Goal: Task Accomplishment & Management: Complete application form

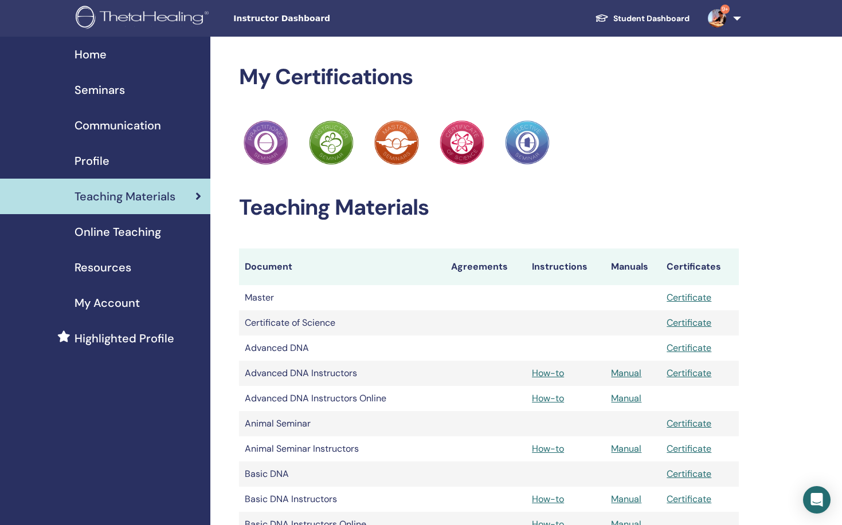
click at [109, 49] on div "Home" at bounding box center [105, 54] width 192 height 17
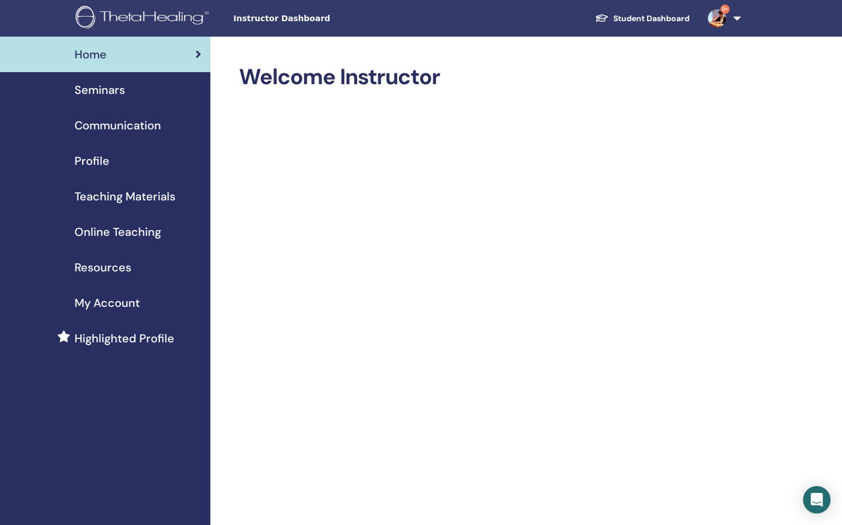
click at [91, 58] on span "Home" at bounding box center [90, 54] width 32 height 17
click at [265, 23] on span "Instructor Dashboard" at bounding box center [319, 19] width 172 height 12
click at [125, 97] on div "Seminars" at bounding box center [105, 89] width 192 height 17
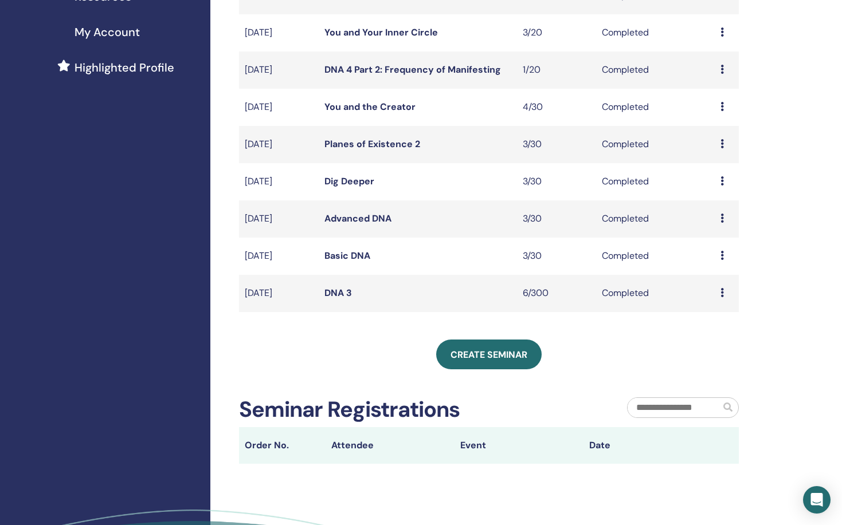
scroll to position [316, 0]
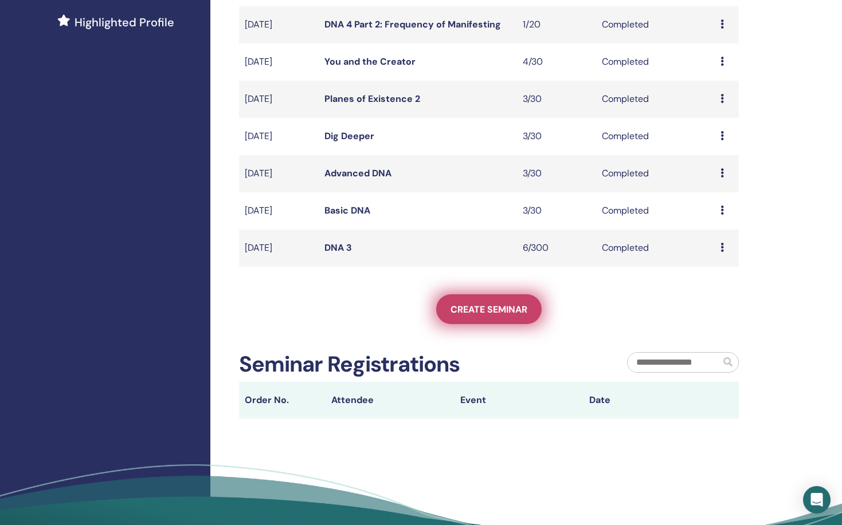
click at [502, 312] on span "Create seminar" at bounding box center [488, 310] width 77 height 12
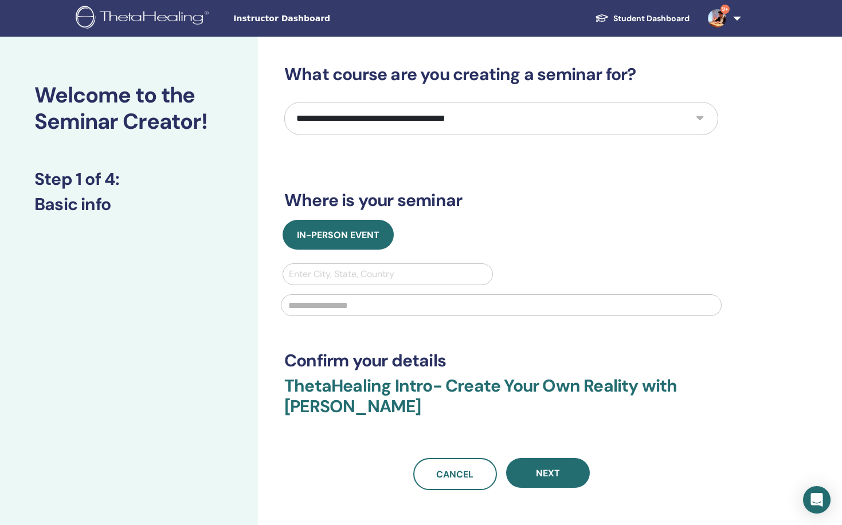
click at [265, 144] on div "**********" at bounding box center [538, 344] width 561 height 614
select select "**"
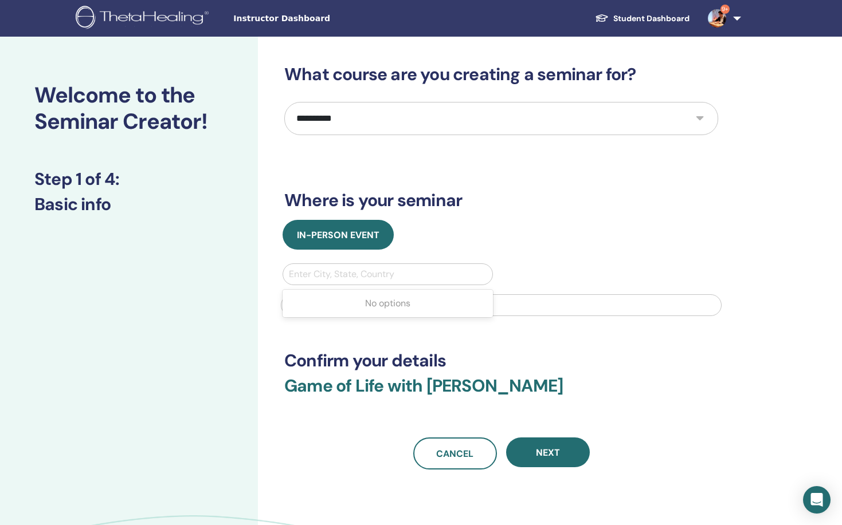
click at [380, 284] on div "Enter City, State, Country" at bounding box center [387, 274] width 209 height 21
click at [380, 281] on div at bounding box center [388, 274] width 198 height 16
type input "*"
type input "*********"
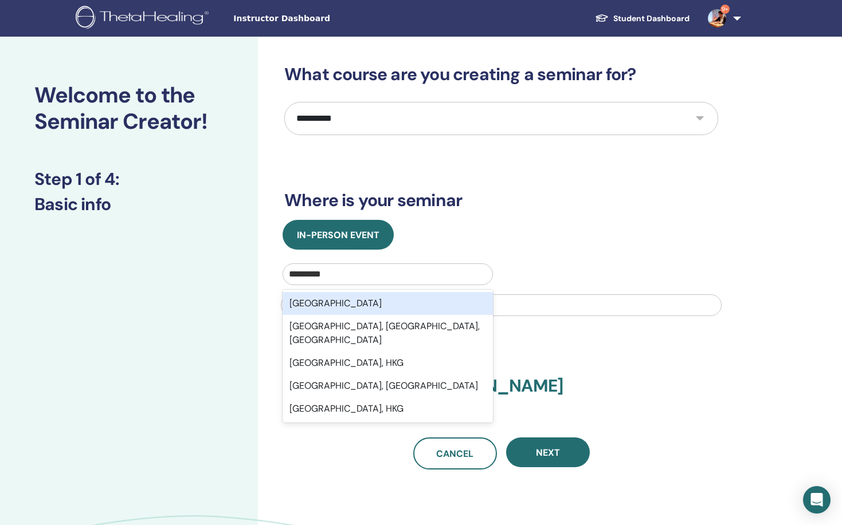
click at [384, 307] on div "Hong Kong" at bounding box center [387, 303] width 210 height 23
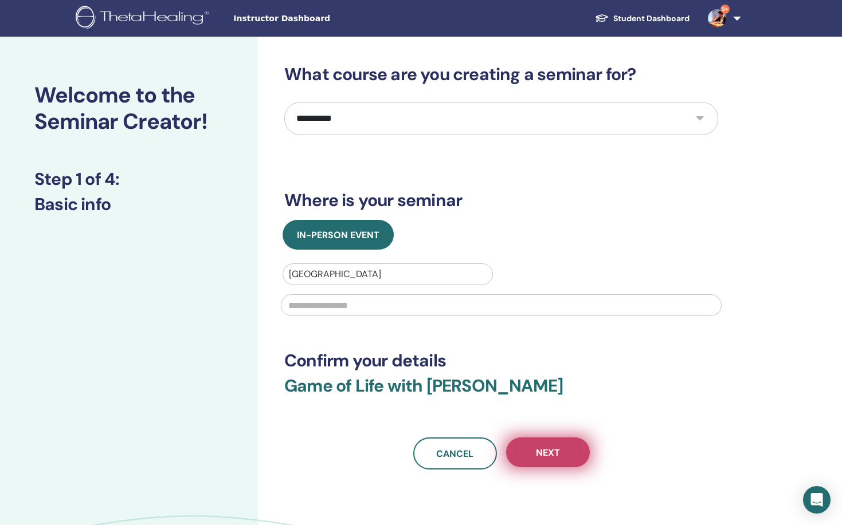
click at [543, 443] on button "Next" at bounding box center [548, 453] width 84 height 30
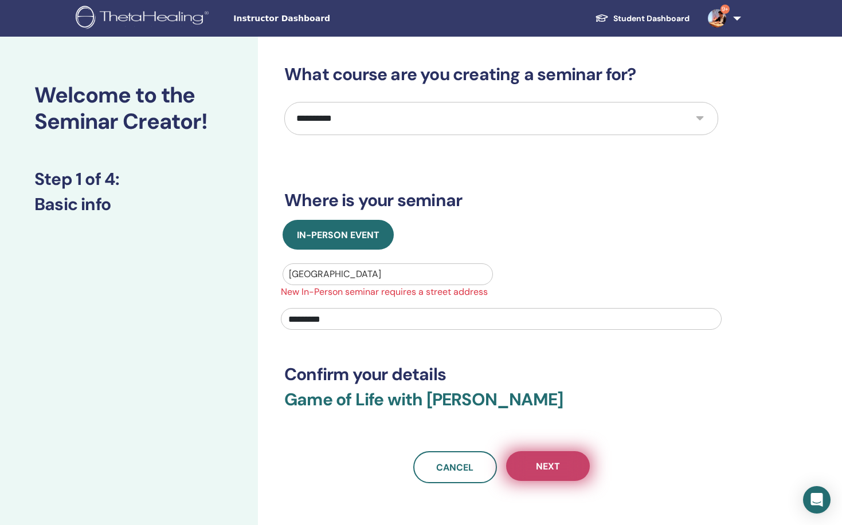
type input "*********"
click at [559, 475] on button "Next" at bounding box center [548, 466] width 84 height 30
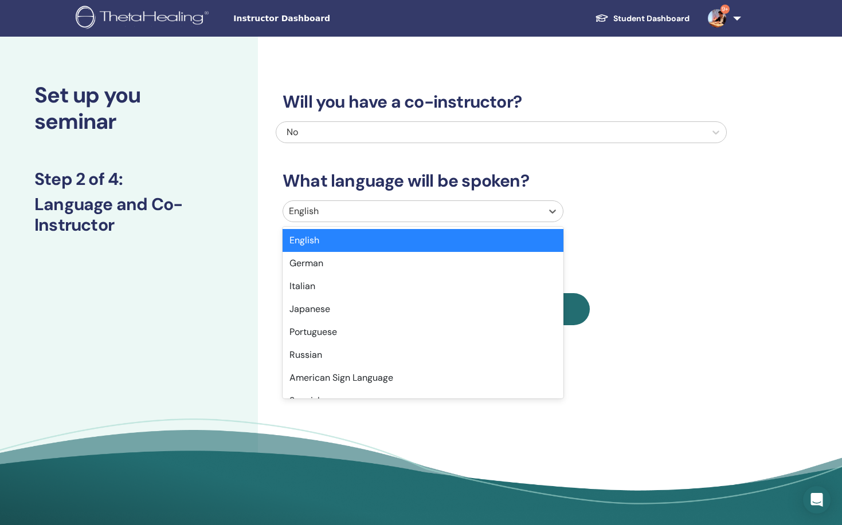
click at [470, 209] on div at bounding box center [412, 211] width 247 height 16
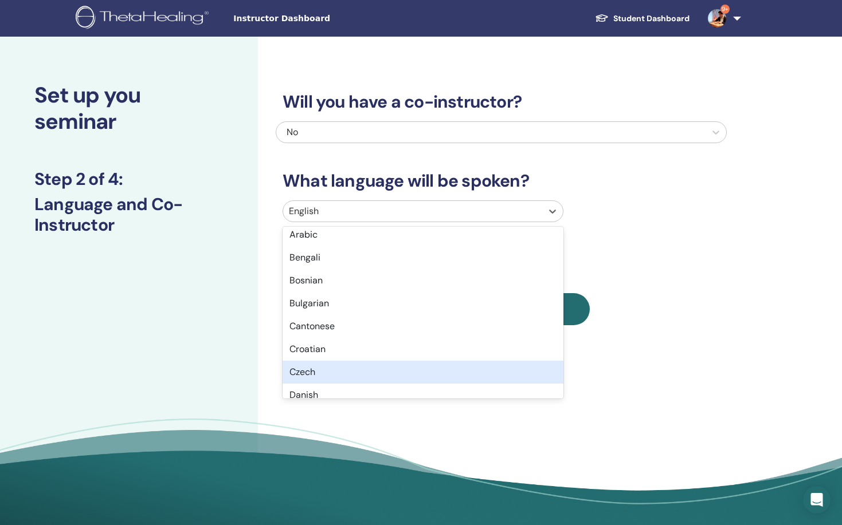
scroll to position [190, 0]
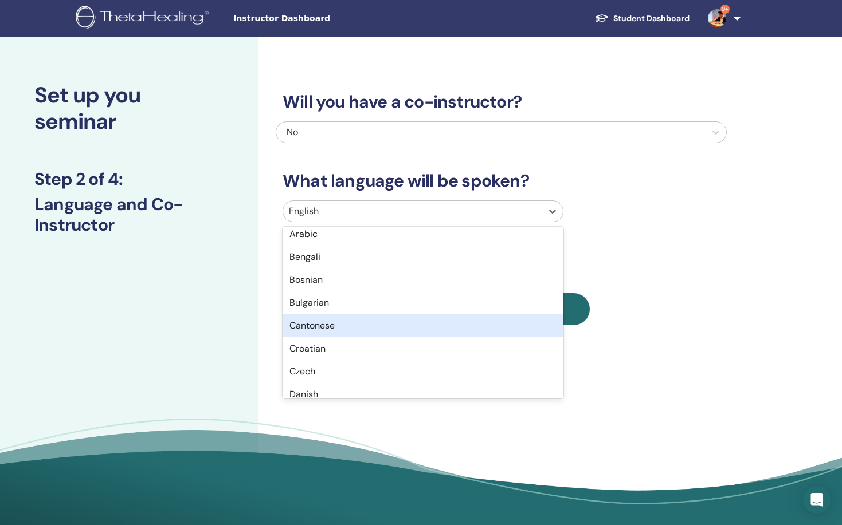
click at [435, 333] on div "Cantonese" at bounding box center [422, 326] width 281 height 23
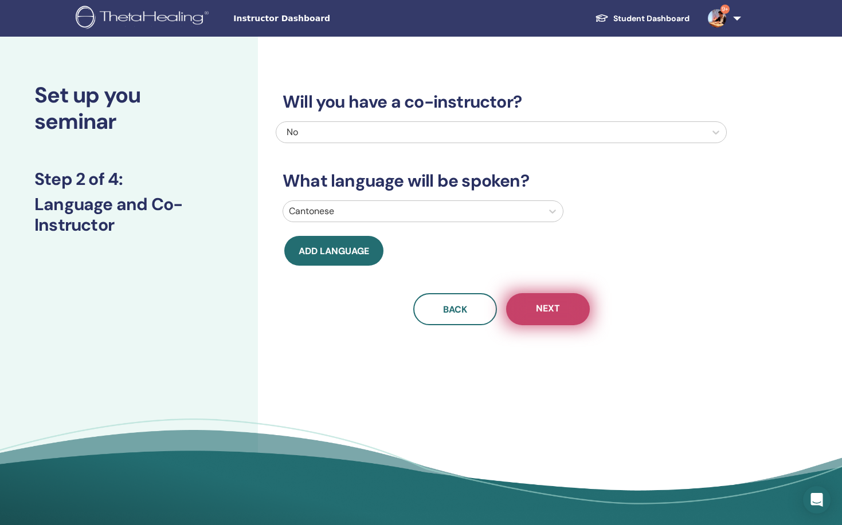
click at [524, 317] on button "Next" at bounding box center [548, 309] width 84 height 32
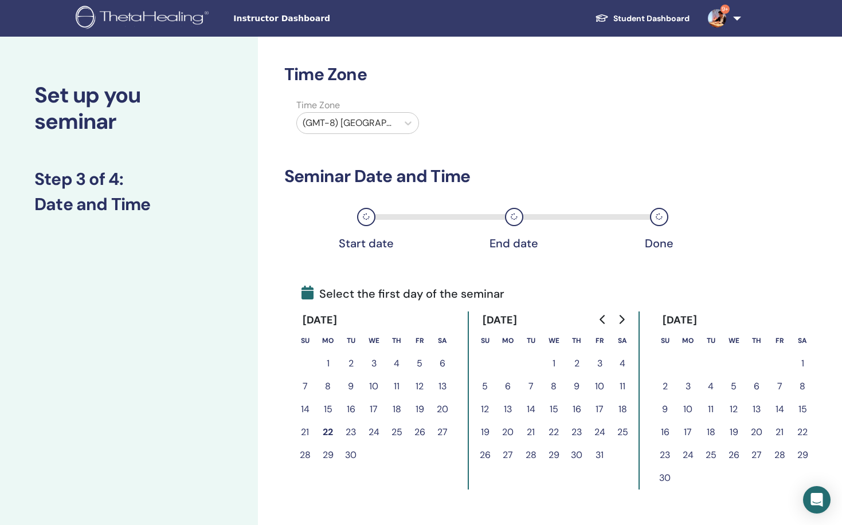
click at [554, 386] on button "8" at bounding box center [553, 386] width 23 height 23
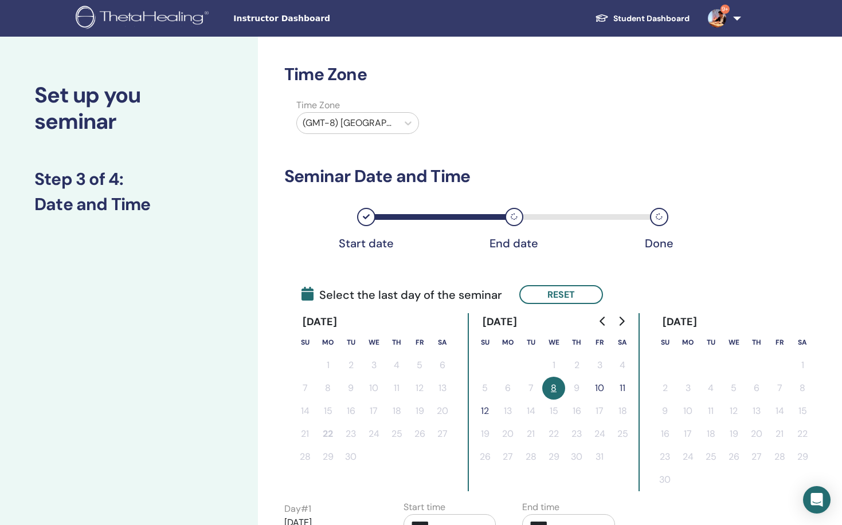
click at [599, 387] on button "10" at bounding box center [599, 388] width 23 height 23
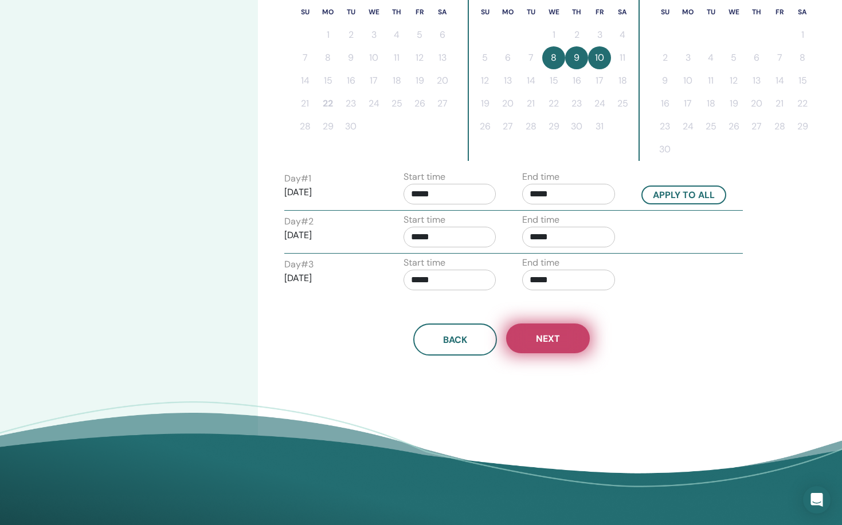
click at [575, 344] on button "Next" at bounding box center [548, 339] width 84 height 30
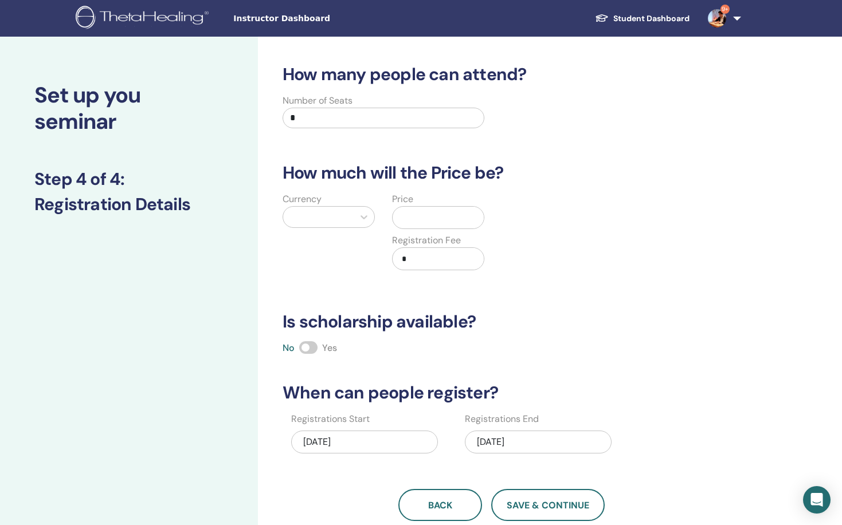
scroll to position [0, 0]
click at [405, 123] on input "*" at bounding box center [383, 118] width 202 height 21
type input "**"
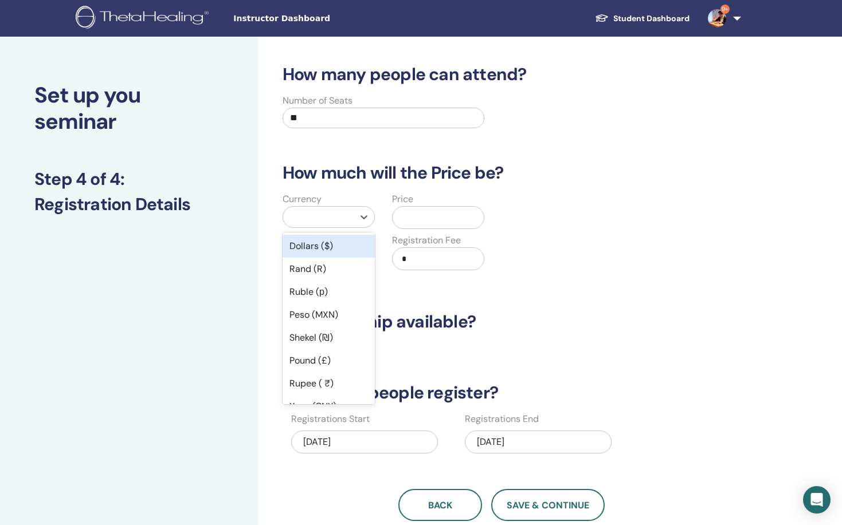
click at [345, 209] on div at bounding box center [318, 217] width 70 height 21
click at [336, 246] on div "Dollars ($)" at bounding box center [328, 246] width 92 height 23
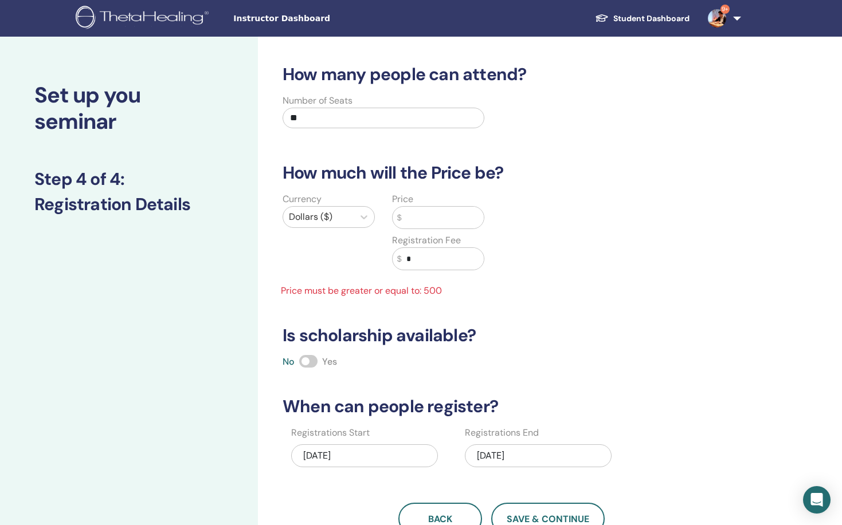
click at [424, 229] on div "$" at bounding box center [438, 217] width 92 height 23
click at [424, 226] on input "text" at bounding box center [443, 218] width 82 height 22
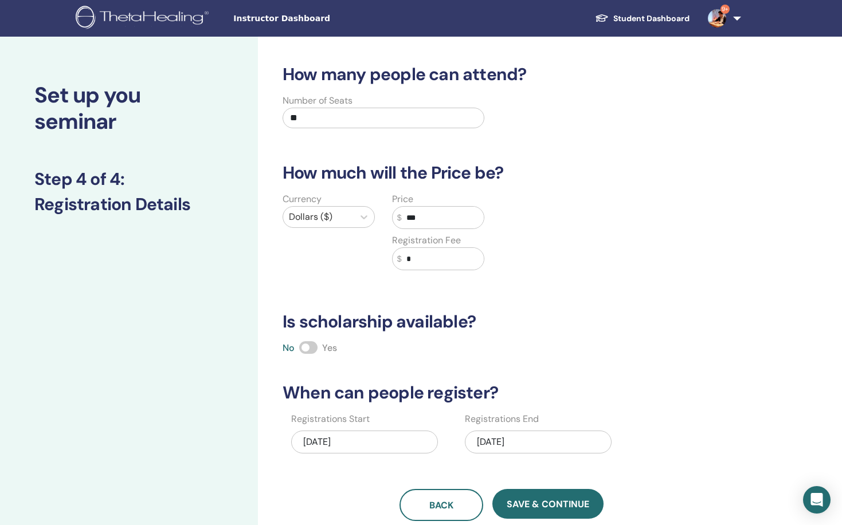
click at [424, 226] on input "***" at bounding box center [443, 218] width 82 height 22
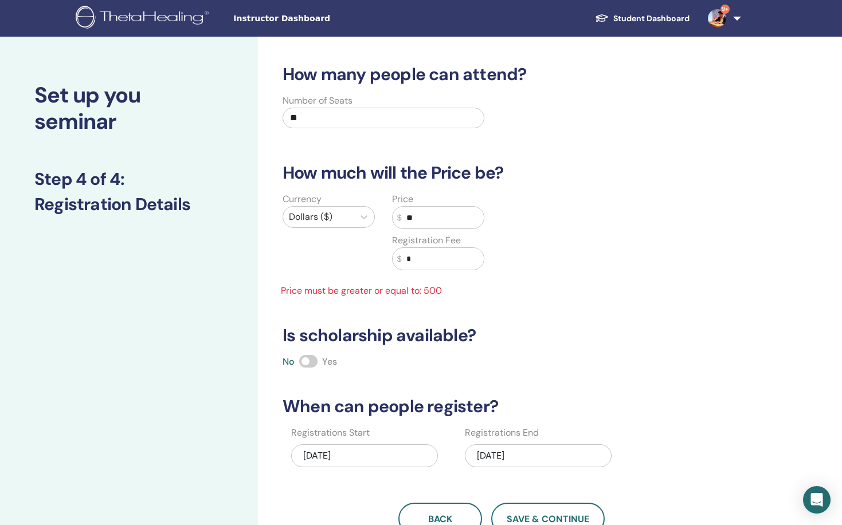
type input "*"
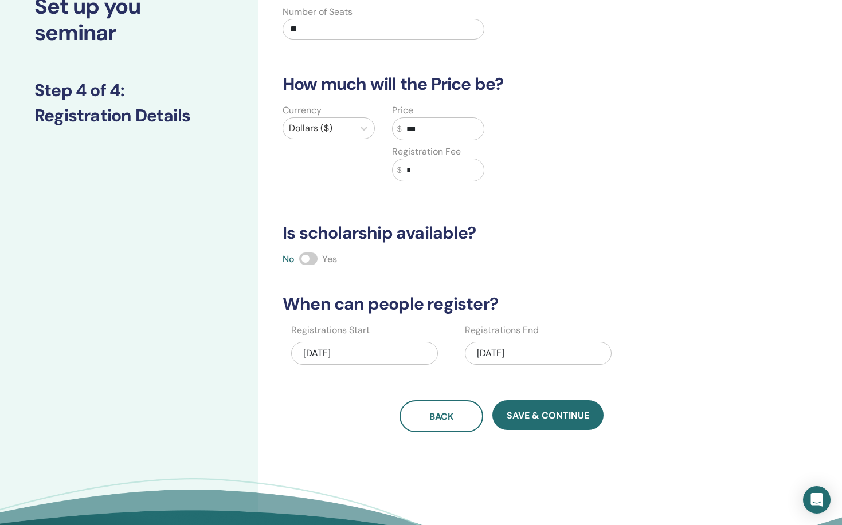
scroll to position [91, 0]
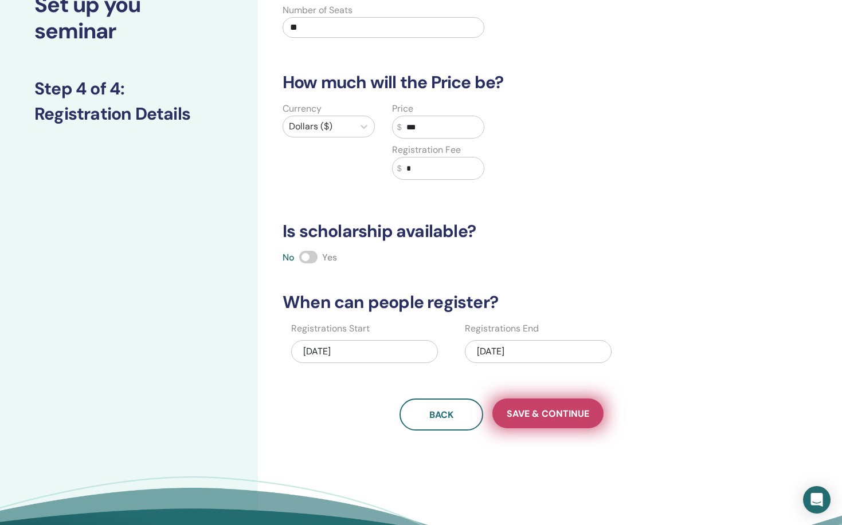
click at [542, 405] on button "Save & Continue" at bounding box center [547, 414] width 111 height 30
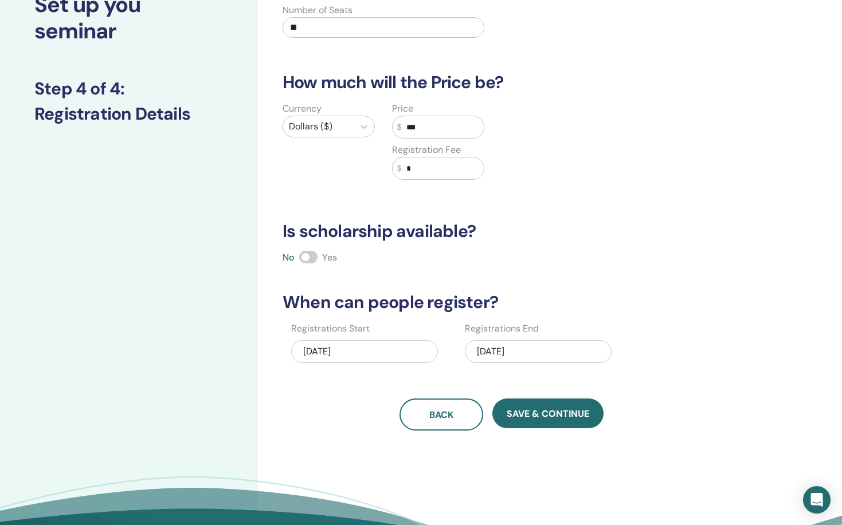
click at [431, 131] on input "***" at bounding box center [443, 127] width 82 height 22
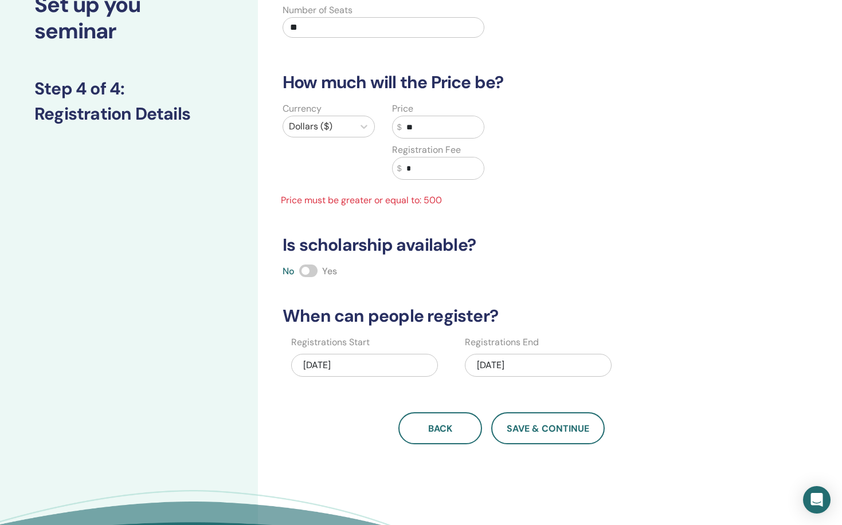
type input "*"
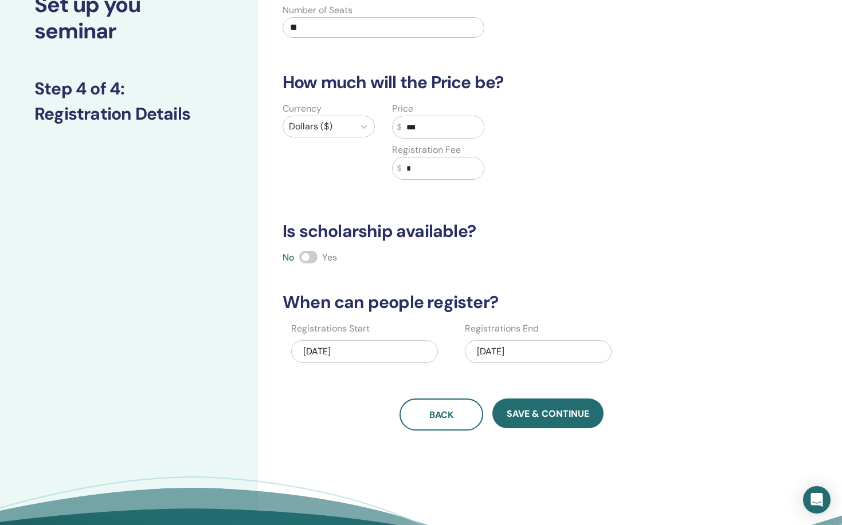
scroll to position [116, 0]
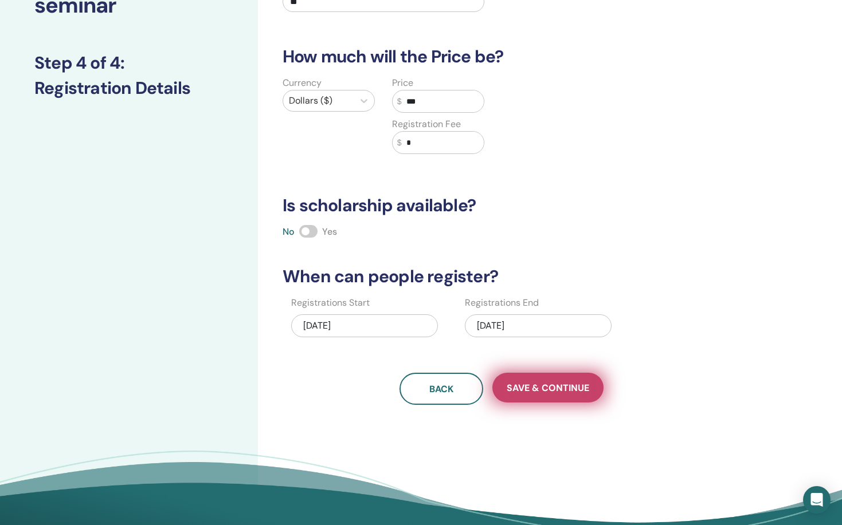
type input "***"
click at [533, 375] on button "Save & Continue" at bounding box center [547, 388] width 111 height 30
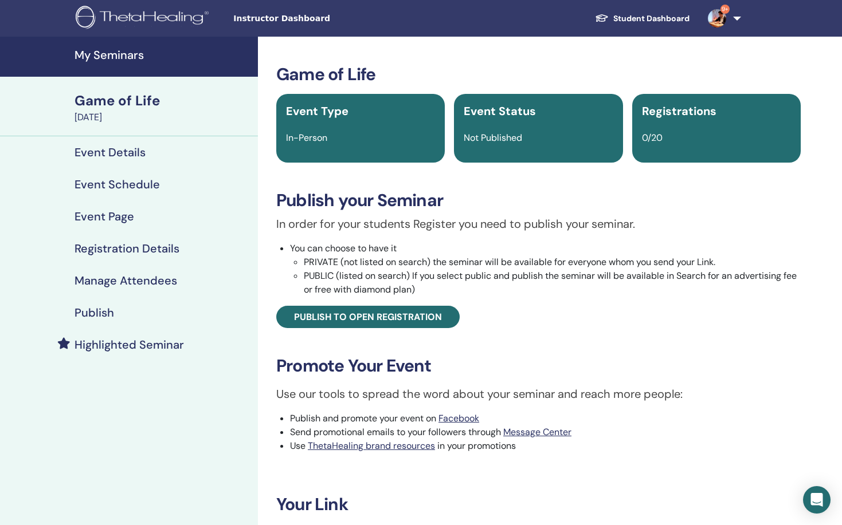
click at [236, 313] on div "Publish" at bounding box center [128, 313] width 239 height 14
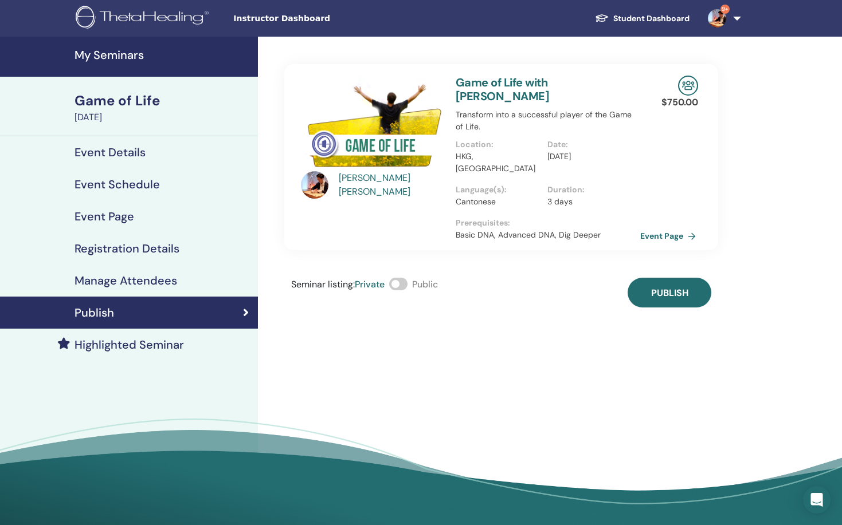
click at [663, 227] on link "Event Page" at bounding box center [670, 235] width 60 height 17
click at [659, 287] on span "Publish" at bounding box center [669, 293] width 37 height 12
click at [658, 227] on link "Event Page" at bounding box center [670, 235] width 60 height 17
click at [106, 313] on h4 "Publish" at bounding box center [94, 313] width 40 height 14
click at [403, 278] on span at bounding box center [398, 284] width 18 height 13
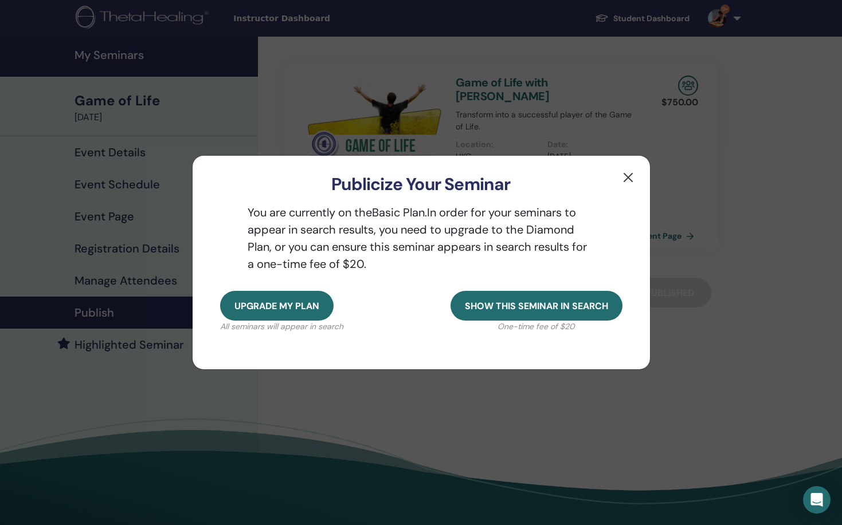
click at [622, 179] on button "button" at bounding box center [628, 177] width 18 height 18
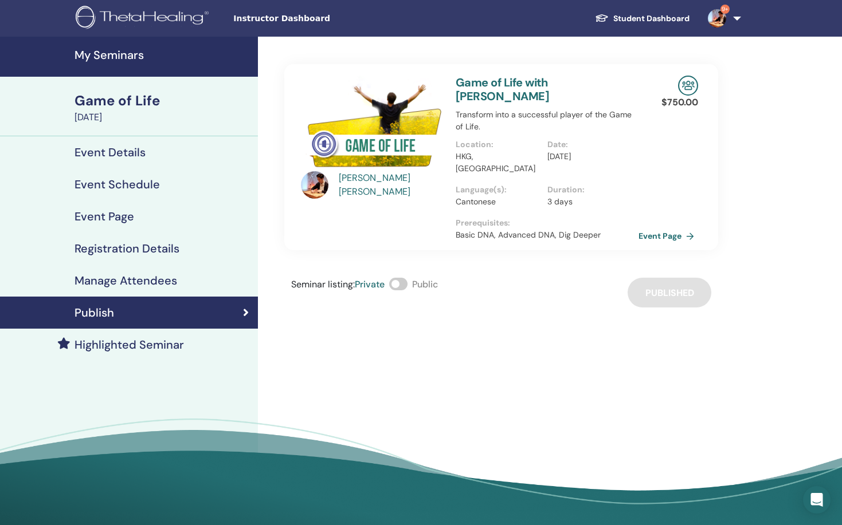
click at [651, 227] on link "Event Page" at bounding box center [668, 235] width 60 height 17
click at [157, 46] on link "My Seminars" at bounding box center [129, 57] width 258 height 40
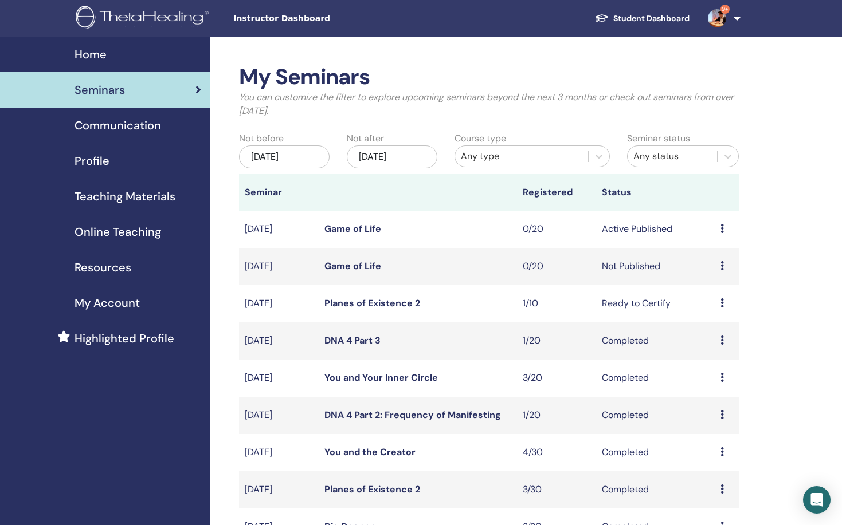
click at [721, 269] on icon at bounding box center [721, 265] width 3 height 9
click at [722, 334] on p "Cancel" at bounding box center [715, 331] width 44 height 14
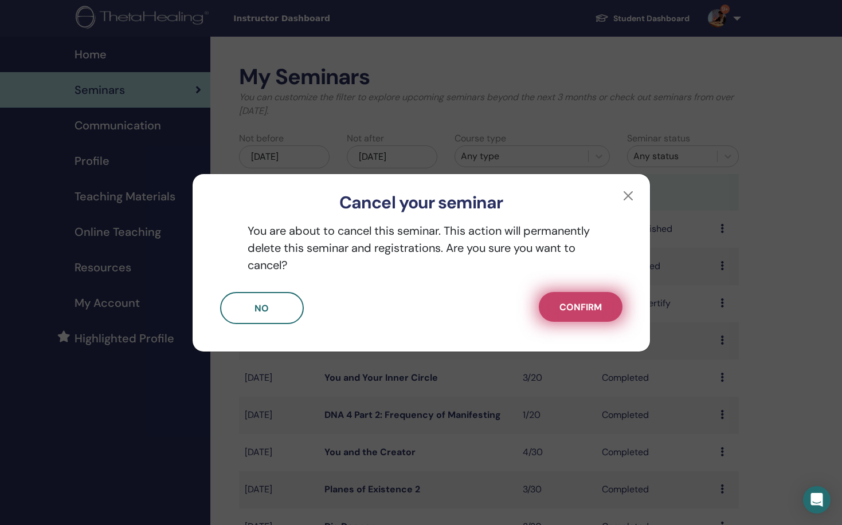
click at [600, 309] on span "Confirm" at bounding box center [580, 307] width 42 height 12
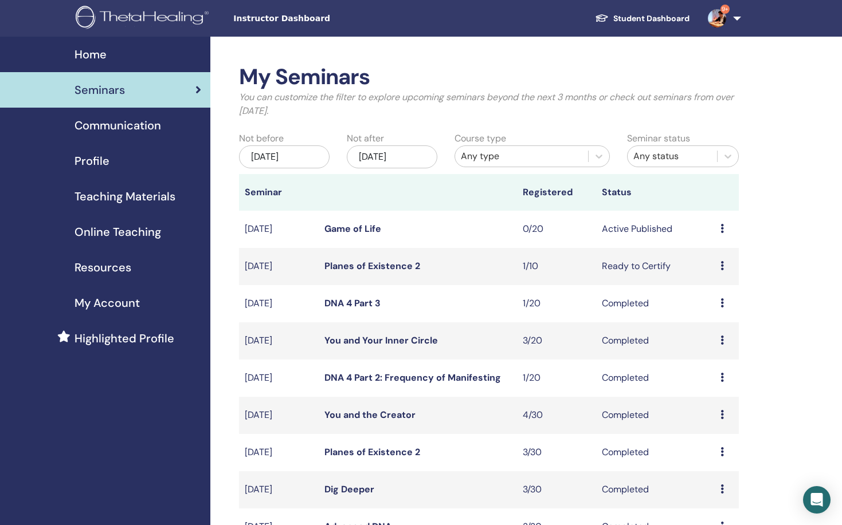
click at [363, 224] on link "Game of Life" at bounding box center [352, 229] width 57 height 12
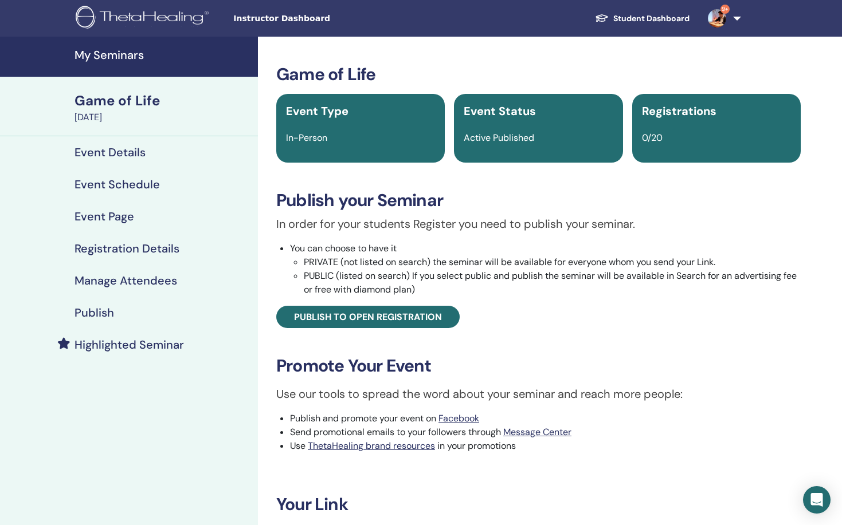
click at [113, 309] on h4 "Publish" at bounding box center [94, 313] width 40 height 14
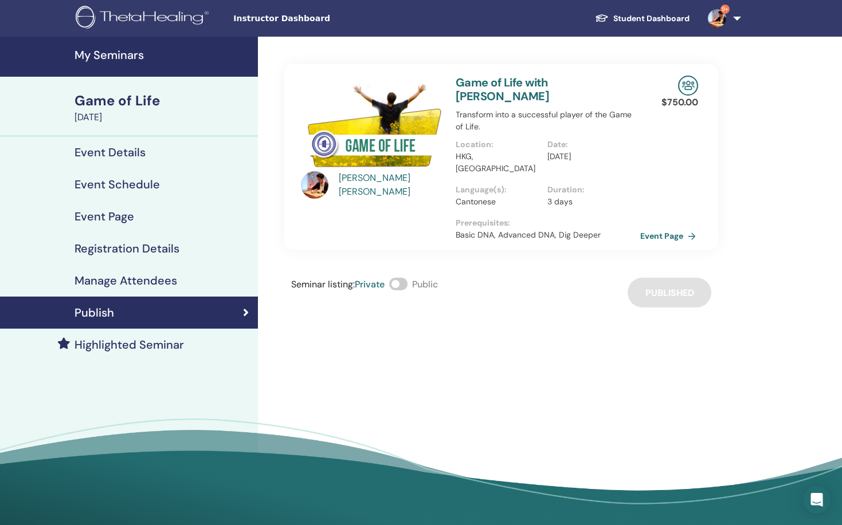
click at [670, 227] on link "Event Page" at bounding box center [670, 235] width 60 height 17
click at [106, 64] on link "My Seminars" at bounding box center [129, 57] width 258 height 40
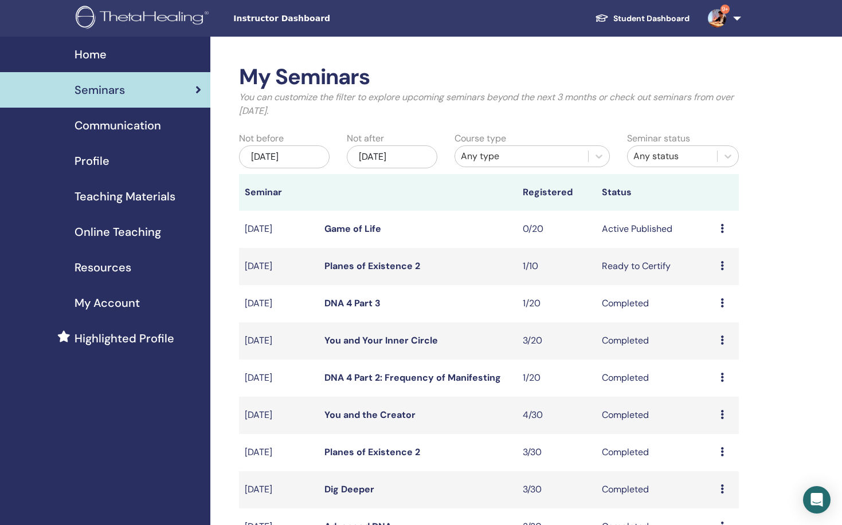
click at [721, 227] on icon at bounding box center [721, 228] width 3 height 9
click at [724, 288] on p "Cancel" at bounding box center [715, 289] width 44 height 14
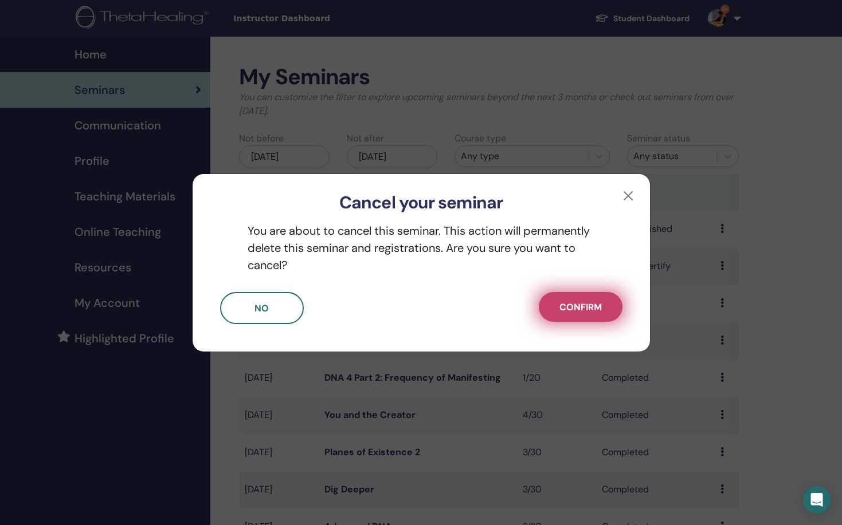
click at [556, 306] on button "Confirm" at bounding box center [581, 307] width 84 height 30
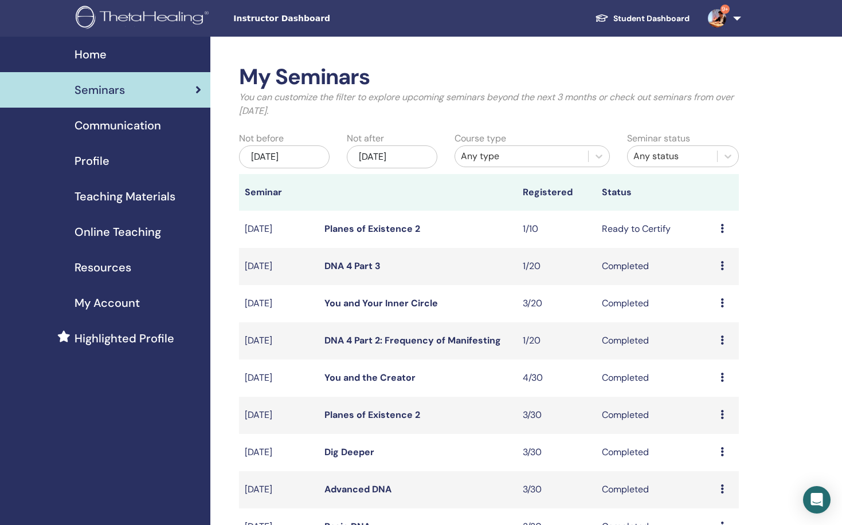
click at [103, 54] on span "Home" at bounding box center [90, 54] width 32 height 17
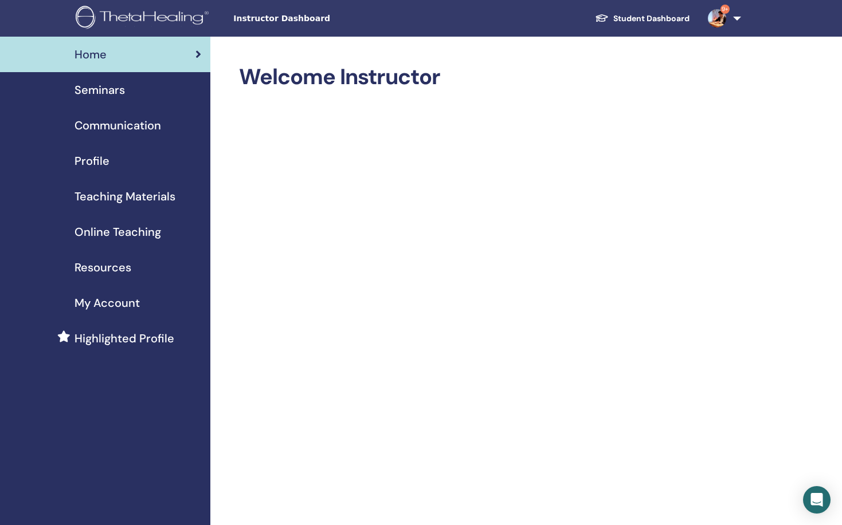
click at [120, 93] on span "Seminars" at bounding box center [99, 89] width 50 height 17
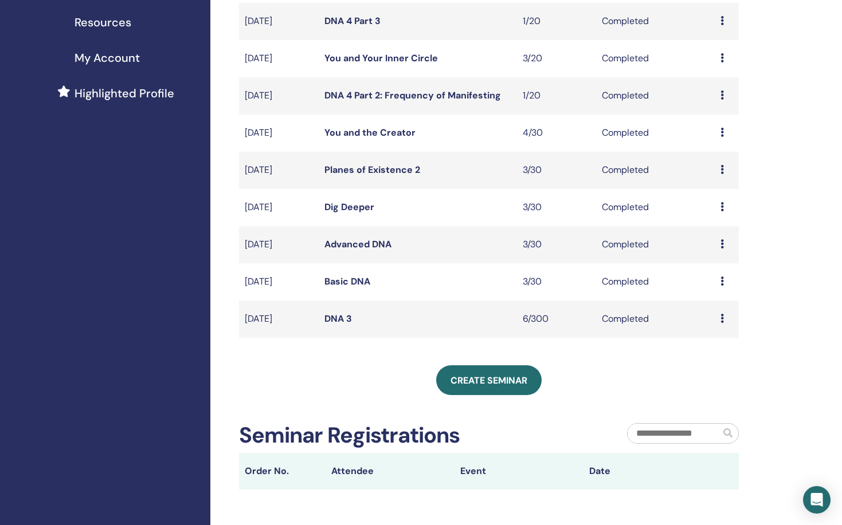
scroll to position [246, 0]
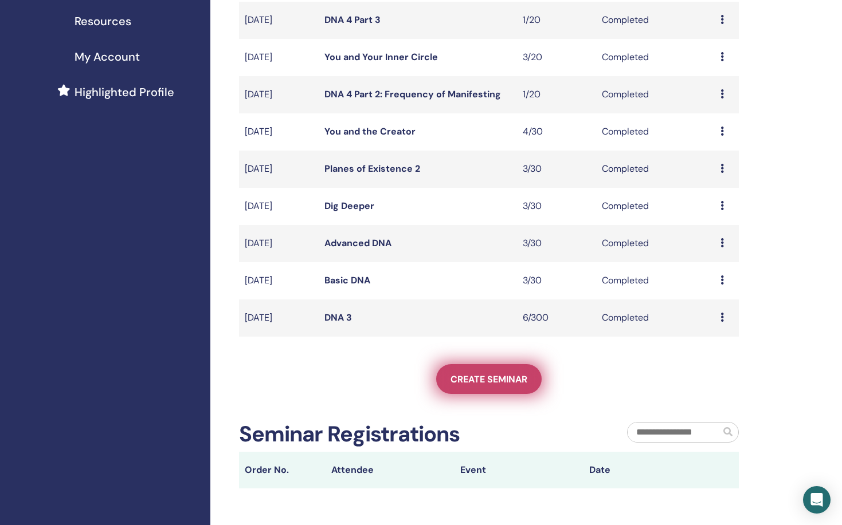
click at [477, 380] on span "Create seminar" at bounding box center [488, 380] width 77 height 12
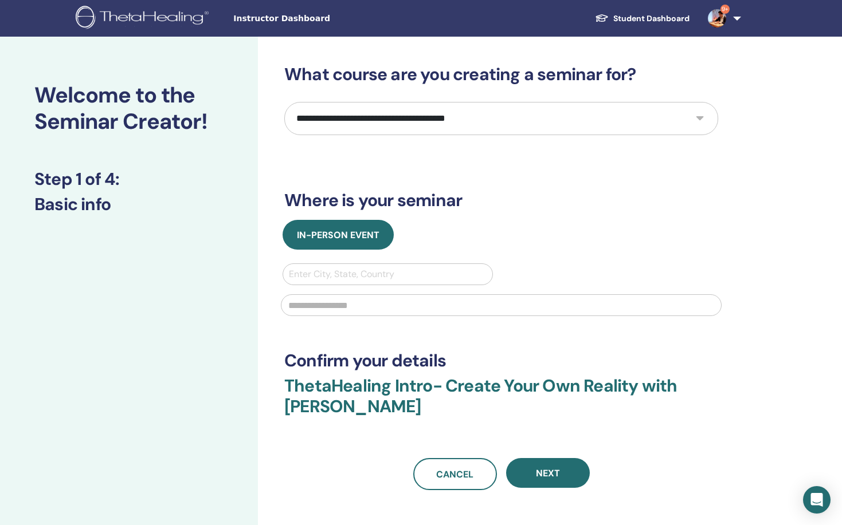
select select "**"
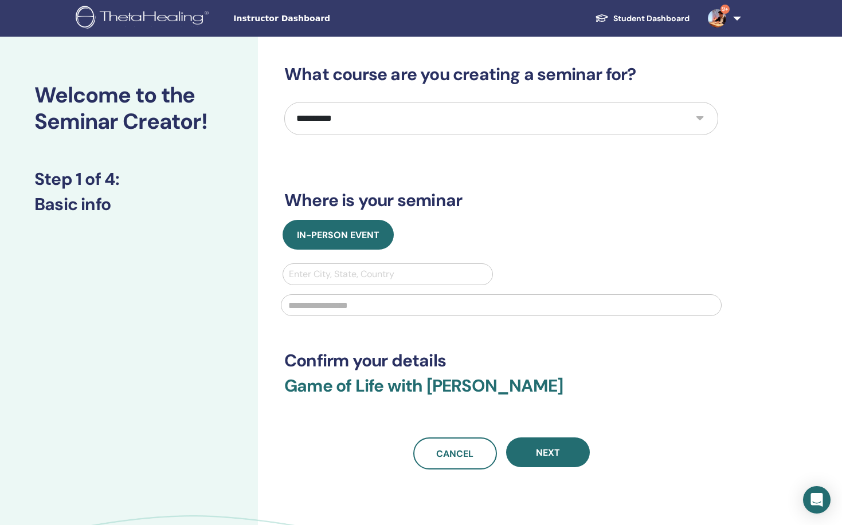
click at [328, 277] on div "Enter City, State, Country" at bounding box center [388, 275] width 198 height 14
type input "*********"
type input "*"
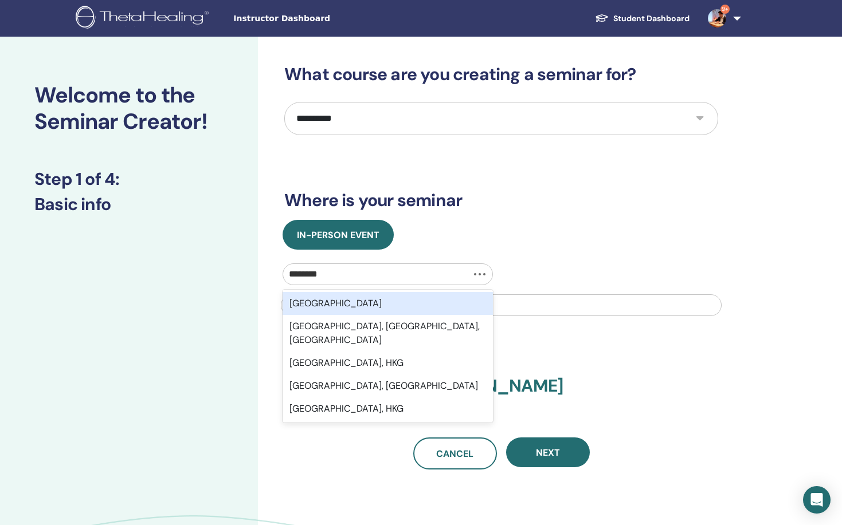
type input "*********"
click at [329, 303] on div "Hong Kong" at bounding box center [387, 303] width 210 height 23
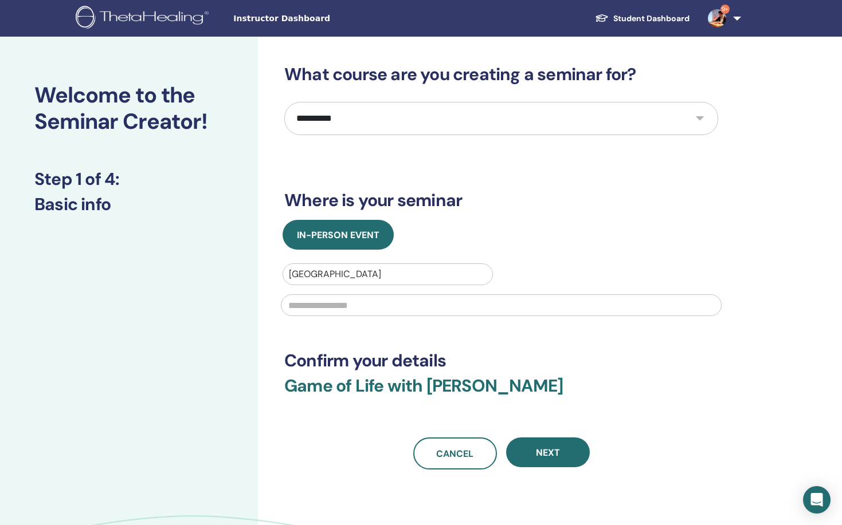
click at [329, 303] on input "text" at bounding box center [501, 305] width 441 height 22
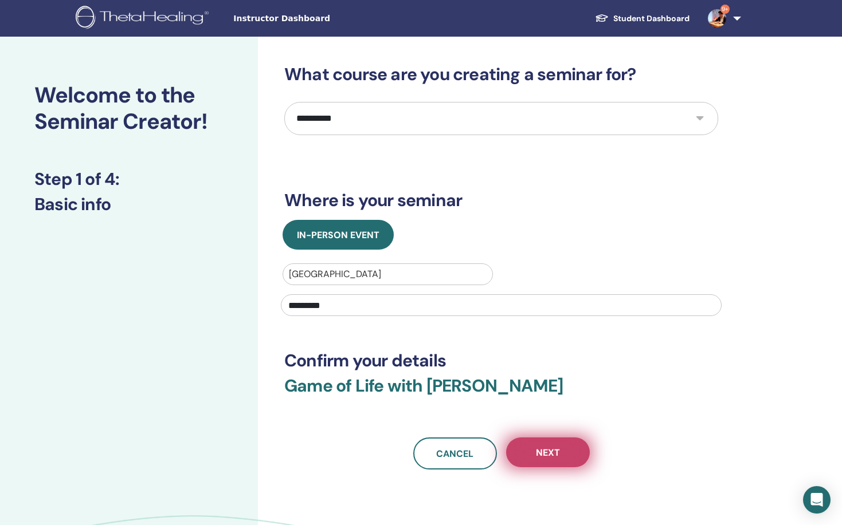
type input "*********"
click at [536, 463] on button "Next" at bounding box center [548, 453] width 84 height 30
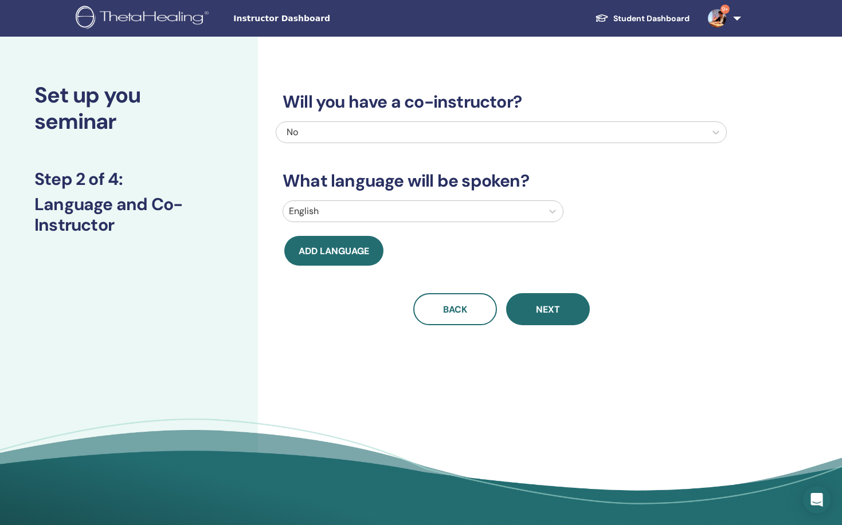
click at [380, 207] on div at bounding box center [412, 211] width 247 height 16
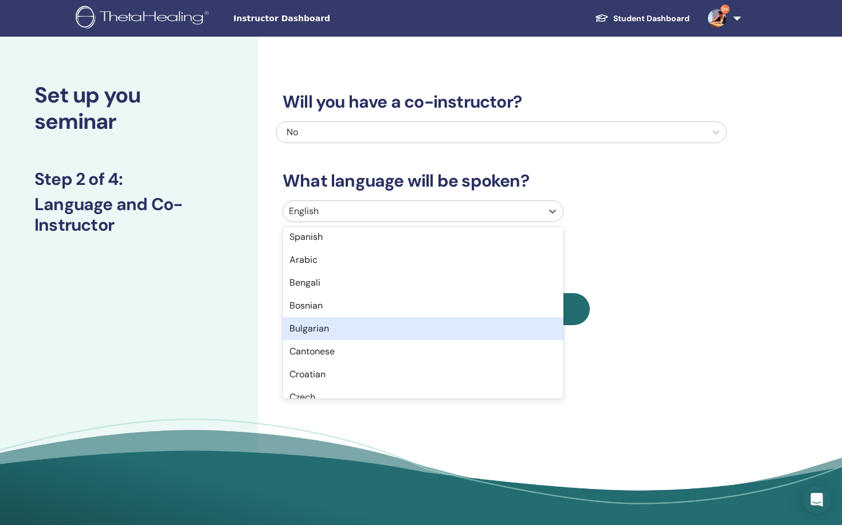
scroll to position [165, 0]
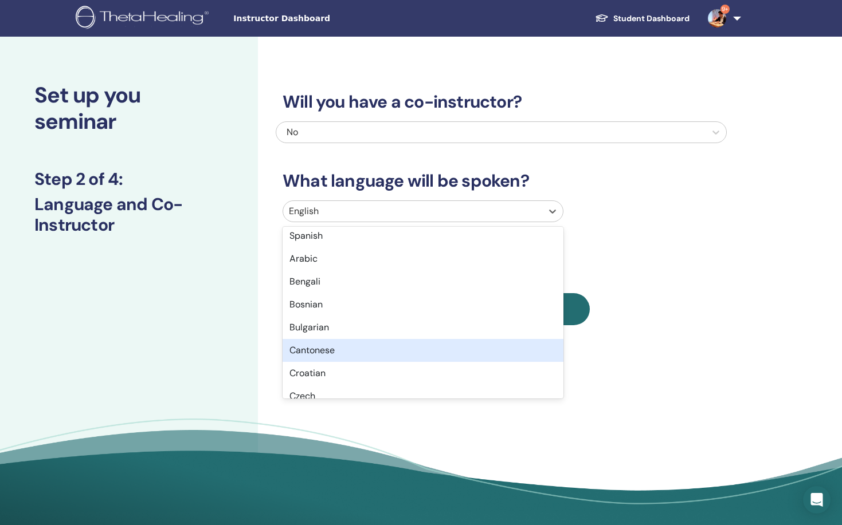
click at [329, 360] on div "Cantonese" at bounding box center [422, 350] width 281 height 23
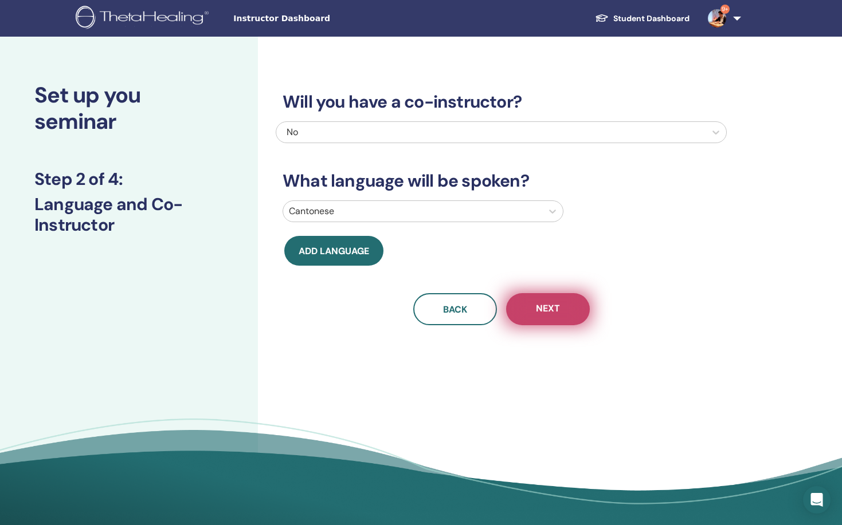
click at [532, 320] on button "Next" at bounding box center [548, 309] width 84 height 32
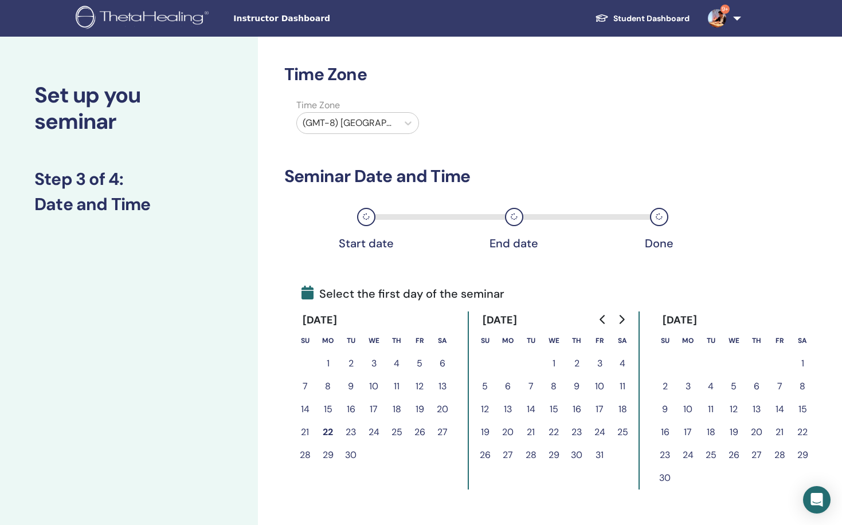
click at [554, 391] on button "8" at bounding box center [553, 386] width 23 height 23
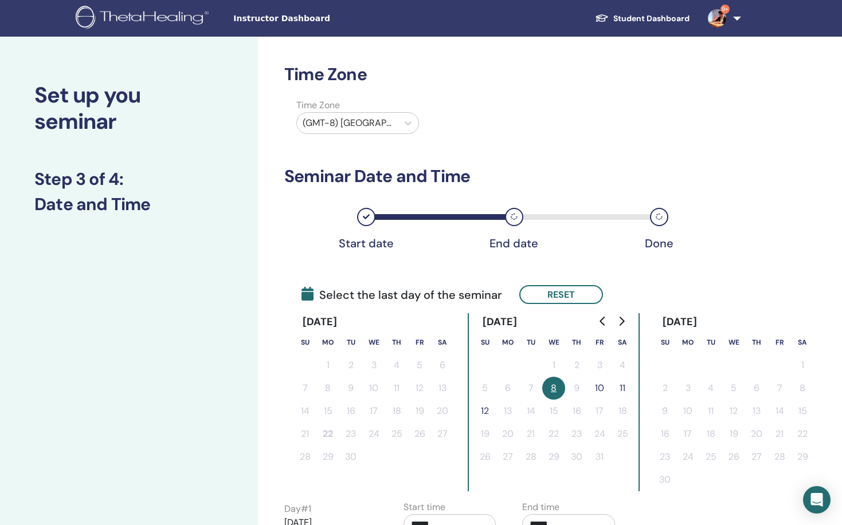
click at [599, 391] on button "10" at bounding box center [599, 388] width 23 height 23
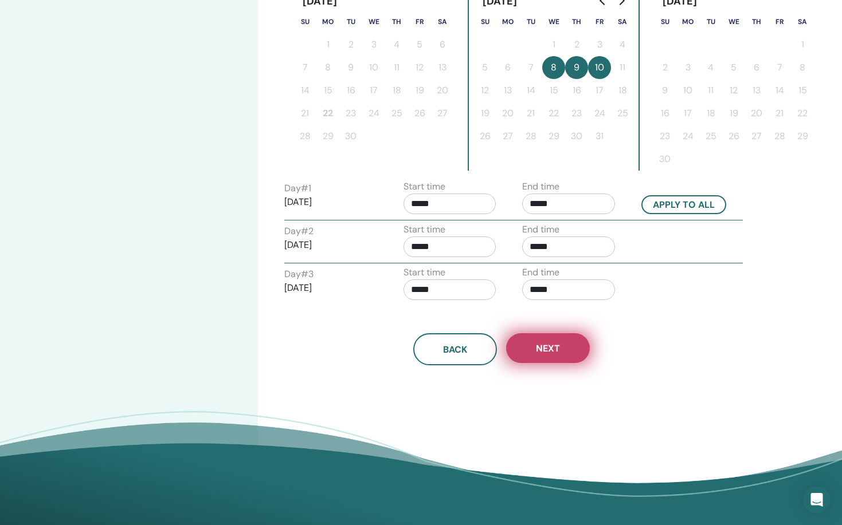
click at [565, 350] on button "Next" at bounding box center [548, 348] width 84 height 30
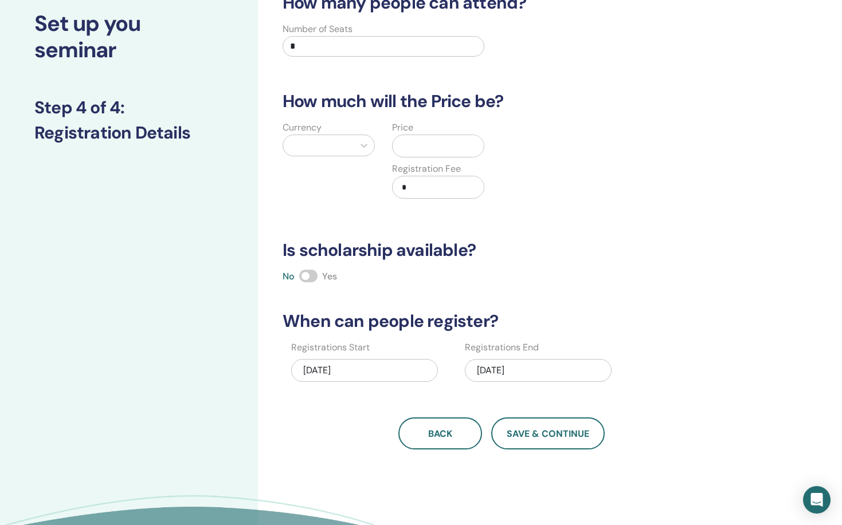
scroll to position [42, 0]
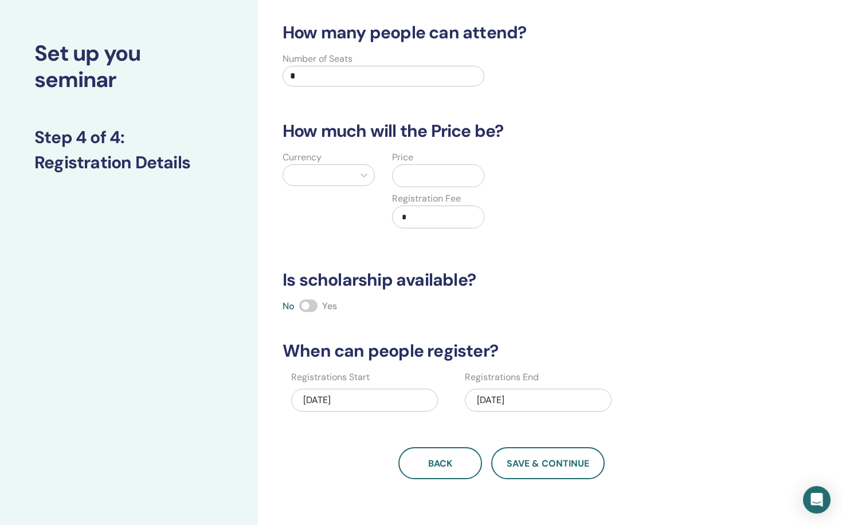
click at [375, 81] on input "*" at bounding box center [383, 76] width 202 height 21
type input "**"
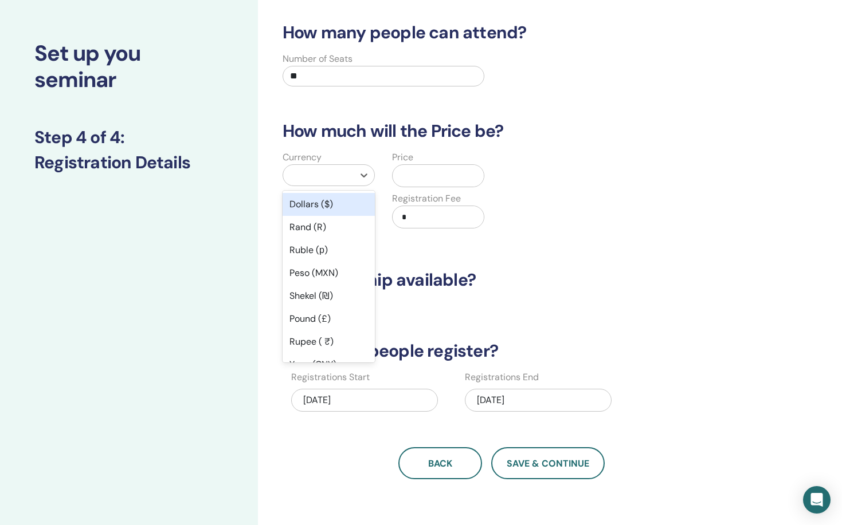
click at [331, 184] on div at bounding box center [318, 175] width 70 height 21
click at [335, 203] on div "Dollars ($)" at bounding box center [328, 204] width 92 height 23
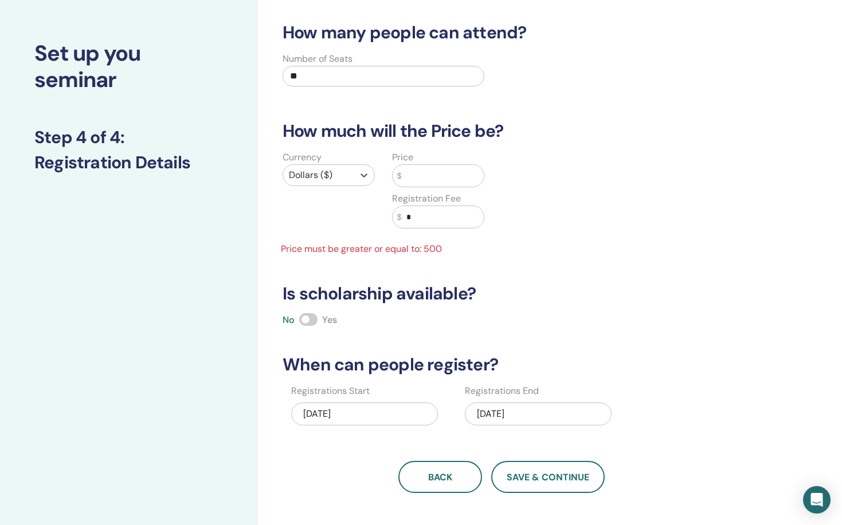
click at [443, 172] on input "text" at bounding box center [443, 176] width 82 height 22
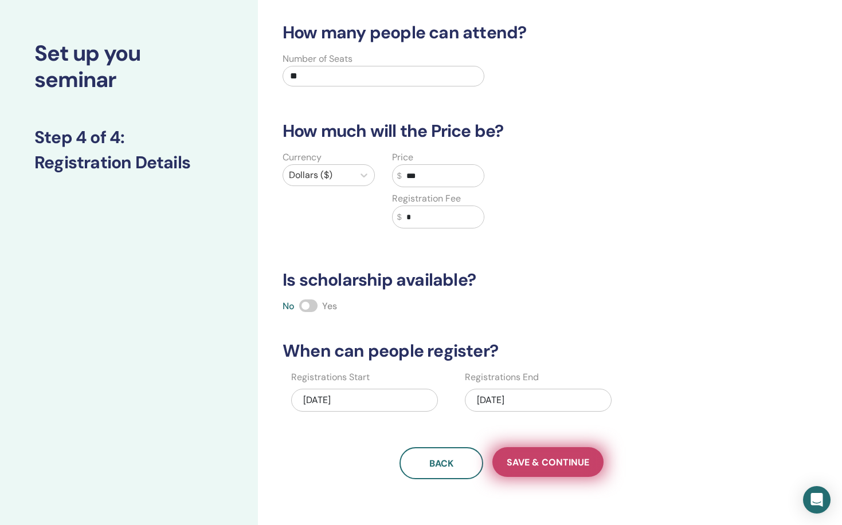
type input "***"
click at [549, 458] on span "Save & Continue" at bounding box center [547, 463] width 82 height 12
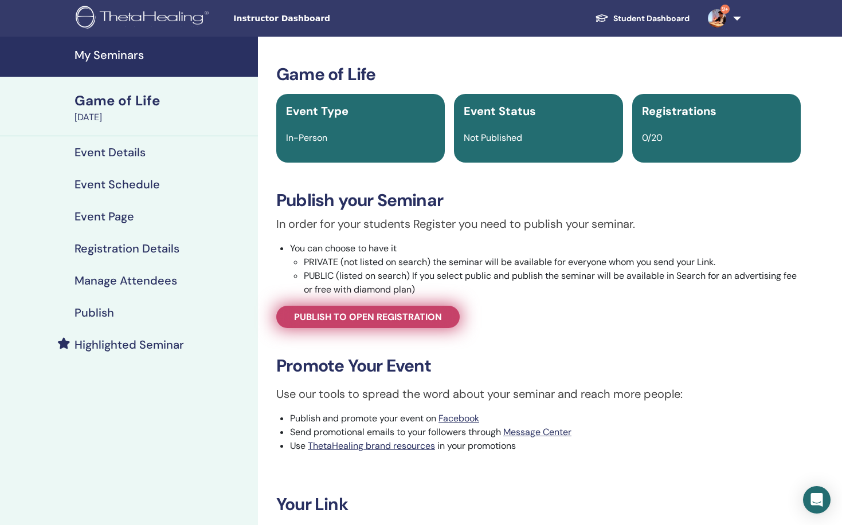
click at [290, 309] on link "Publish to open registration" at bounding box center [367, 317] width 183 height 22
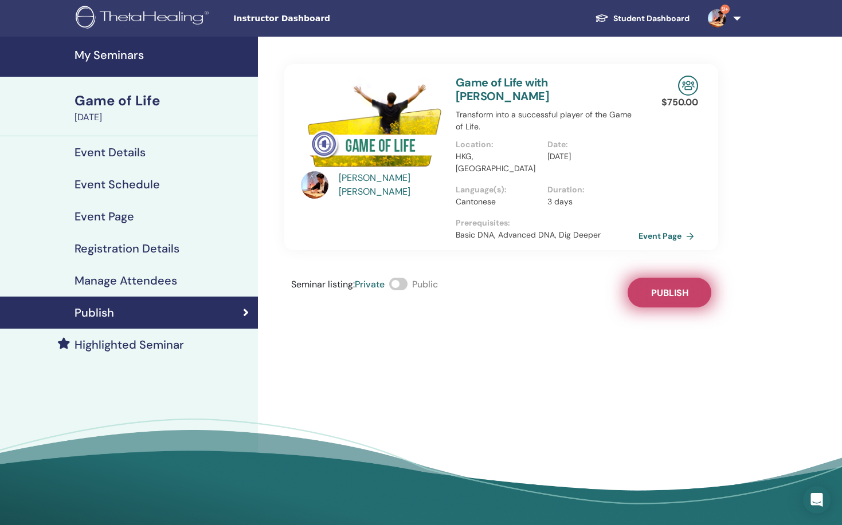
click at [643, 278] on button "Publish" at bounding box center [669, 293] width 84 height 30
click at [648, 227] on link "Event Page" at bounding box center [670, 235] width 60 height 17
click at [131, 53] on h4 "My Seminars" at bounding box center [162, 55] width 176 height 14
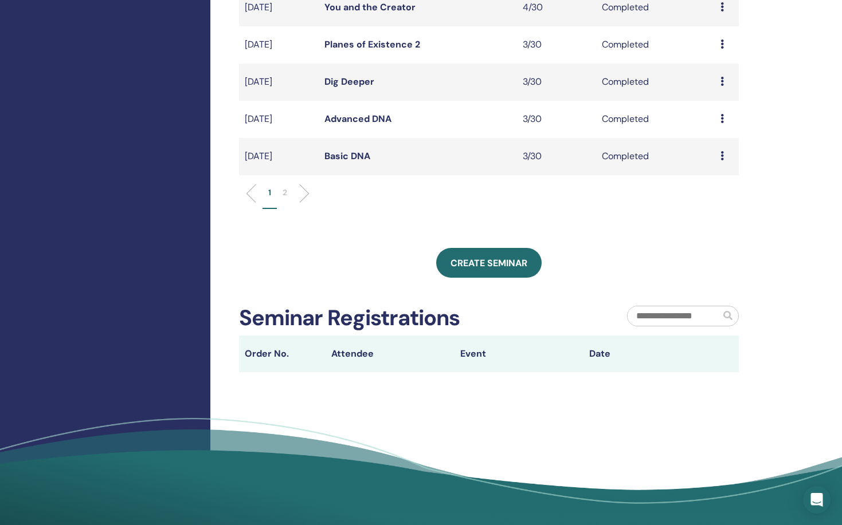
scroll to position [403, 0]
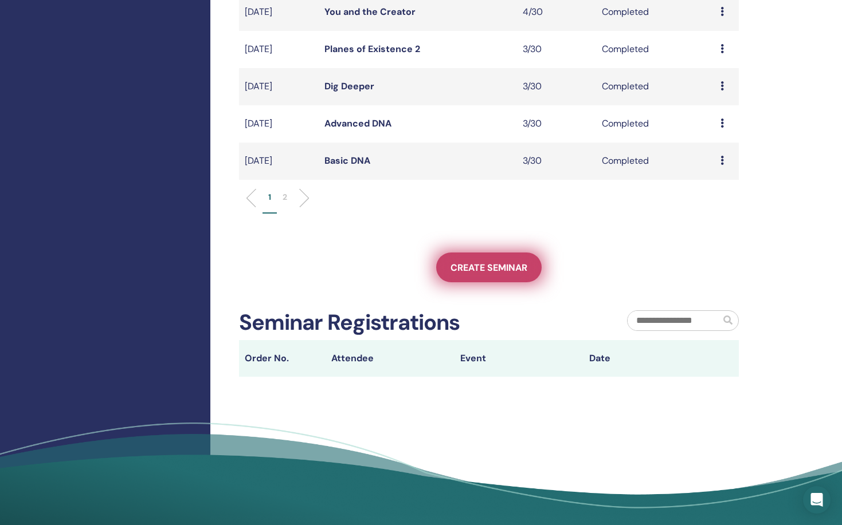
click at [516, 269] on span "Create seminar" at bounding box center [488, 268] width 77 height 12
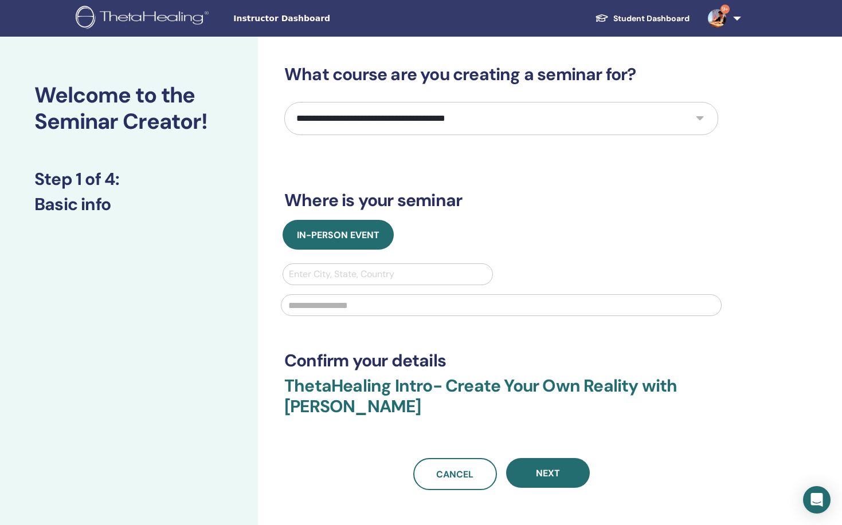
select select "****"
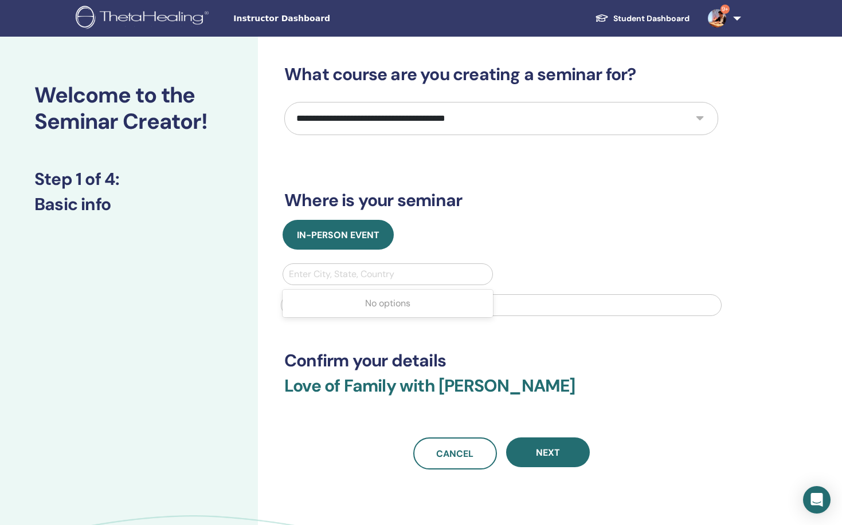
click at [404, 272] on div at bounding box center [388, 274] width 198 height 16
type input "*********"
click at [387, 277] on div "Enter City, State, Country" at bounding box center [388, 275] width 198 height 14
type input "****"
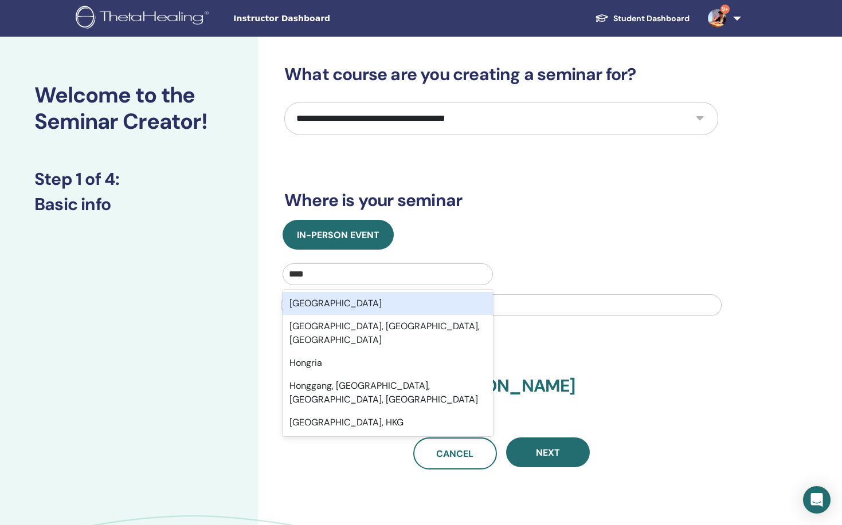
click at [375, 310] on div "Hong Kong" at bounding box center [387, 303] width 210 height 23
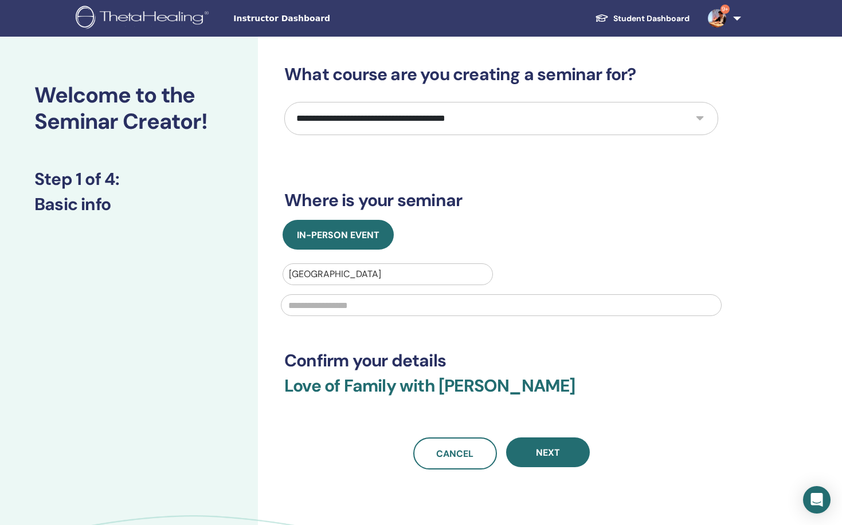
click at [378, 308] on input "text" at bounding box center [501, 305] width 441 height 22
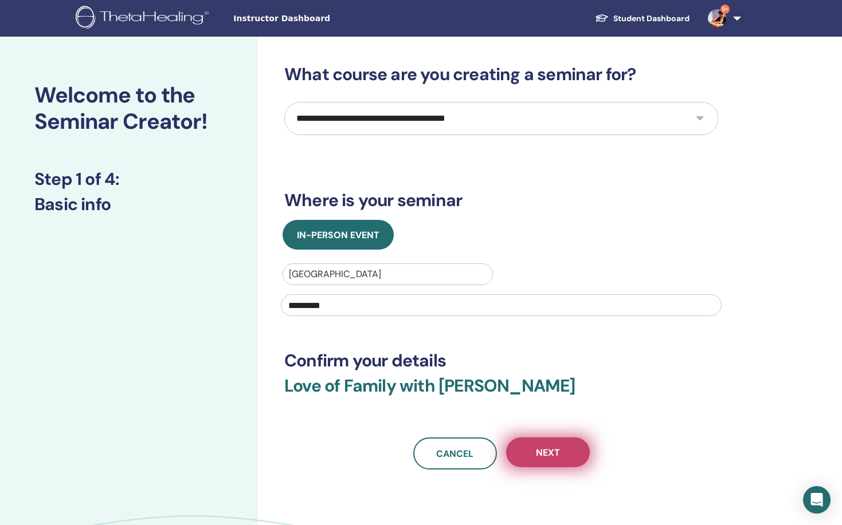
type input "*********"
click at [563, 459] on button "Next" at bounding box center [548, 453] width 84 height 30
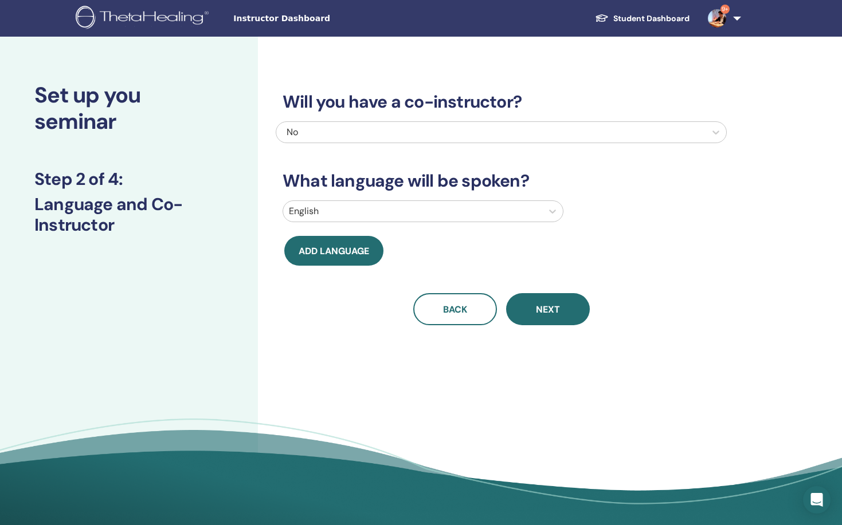
click at [352, 214] on div at bounding box center [412, 211] width 247 height 16
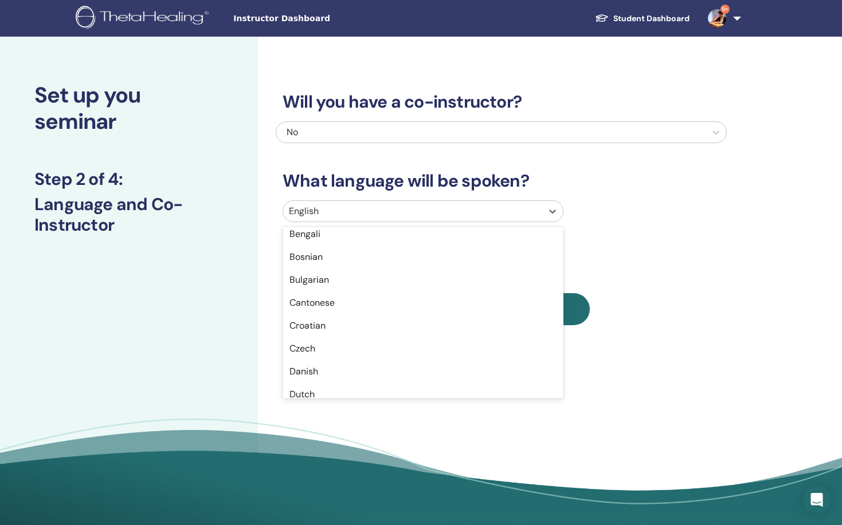
scroll to position [215, 0]
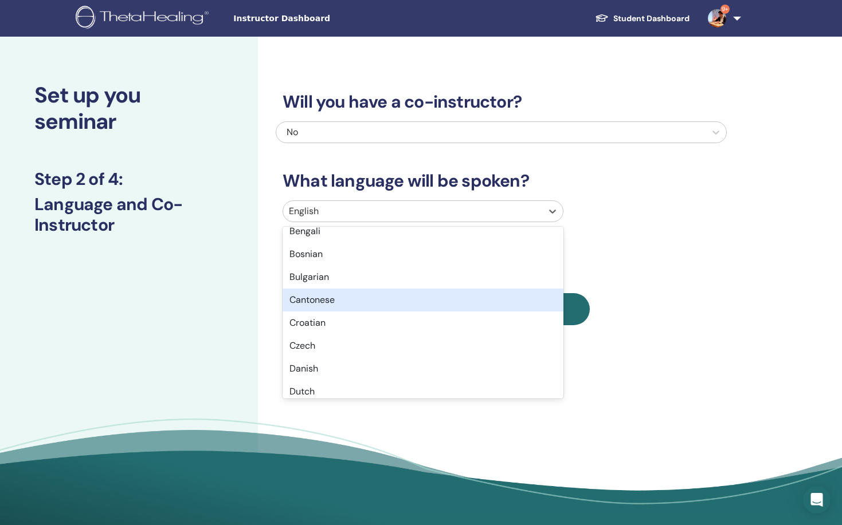
click at [363, 293] on div "Cantonese" at bounding box center [422, 300] width 281 height 23
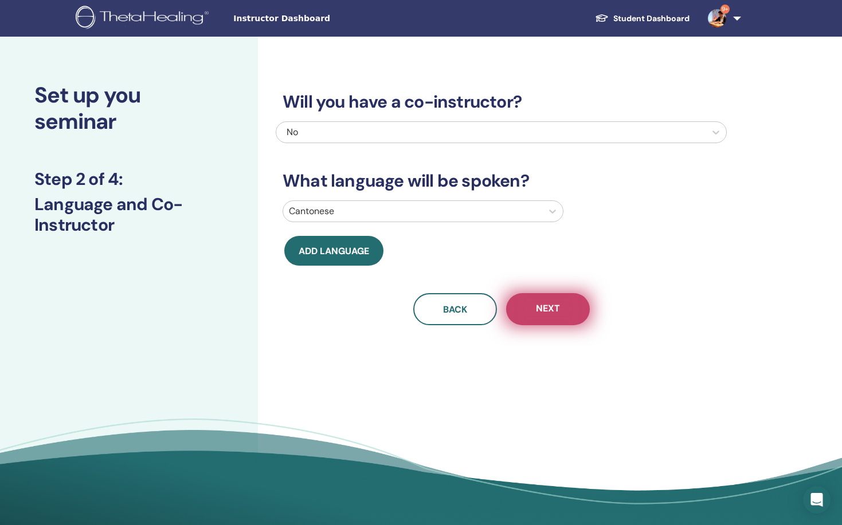
click at [562, 319] on button "Next" at bounding box center [548, 309] width 84 height 32
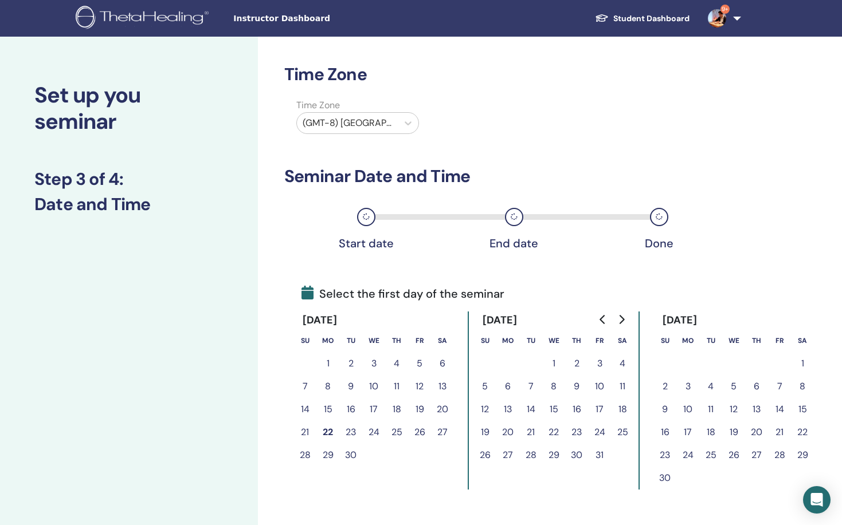
click at [554, 409] on button "15" at bounding box center [553, 409] width 23 height 23
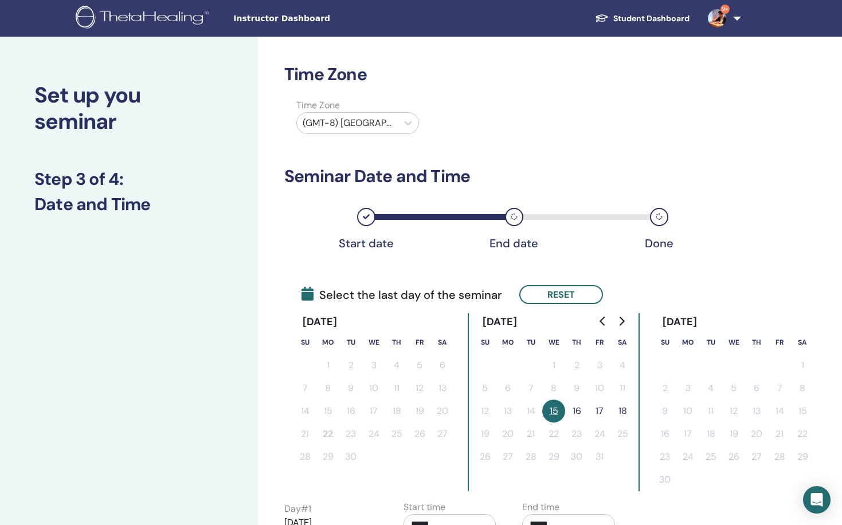
click at [577, 408] on button "16" at bounding box center [576, 411] width 23 height 23
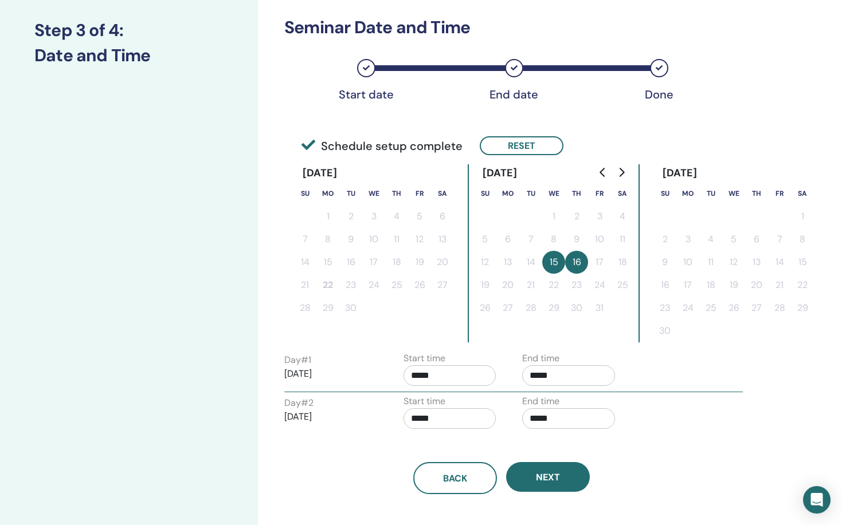
scroll to position [150, 0]
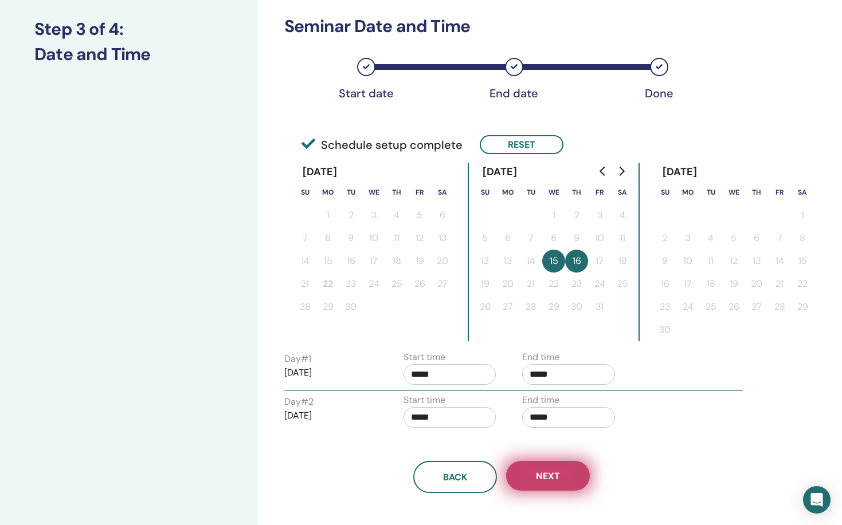
click at [570, 477] on button "Next" at bounding box center [548, 476] width 84 height 30
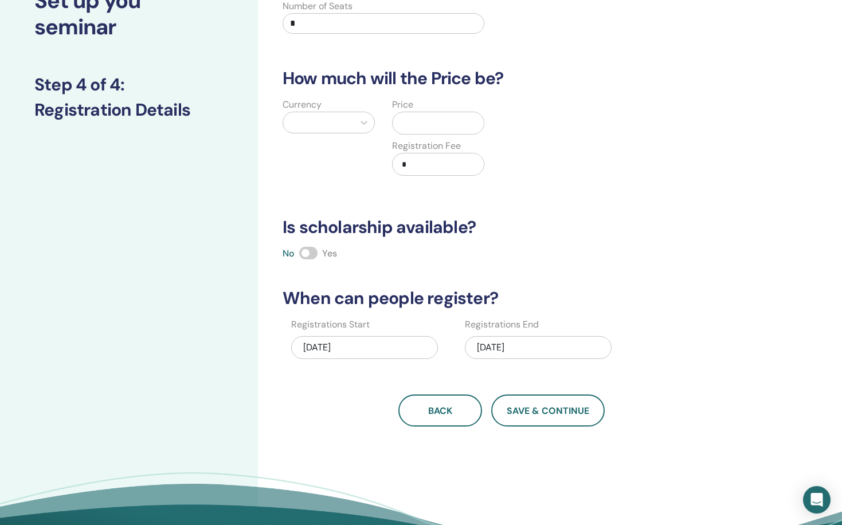
scroll to position [66, 0]
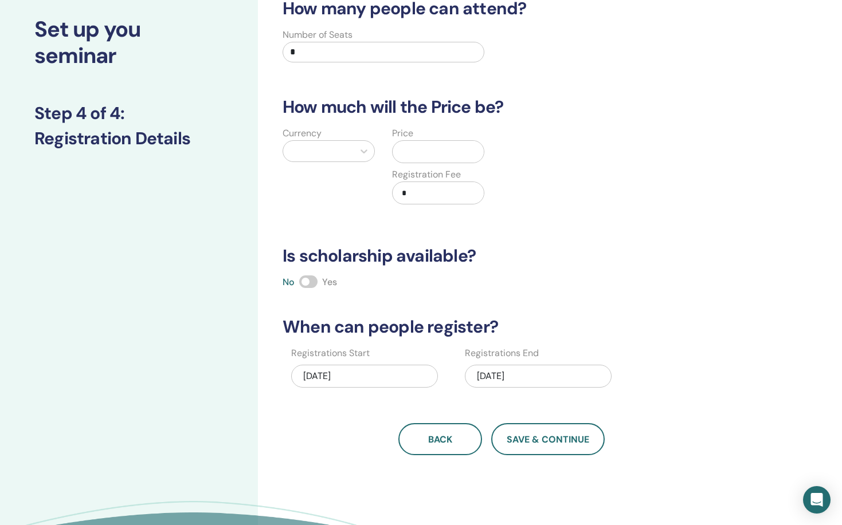
click at [366, 43] on input "*" at bounding box center [383, 52] width 202 height 21
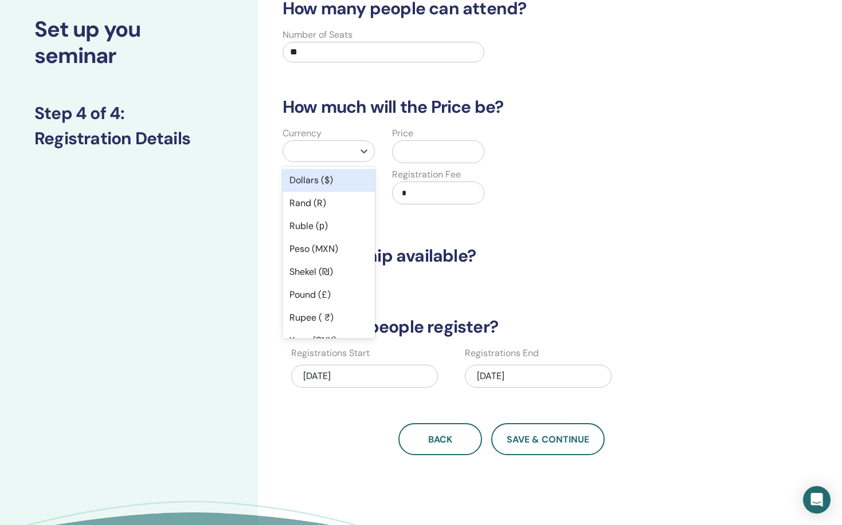
click at [321, 146] on div at bounding box center [318, 151] width 59 height 16
click at [316, 56] on input "**" at bounding box center [383, 52] width 202 height 21
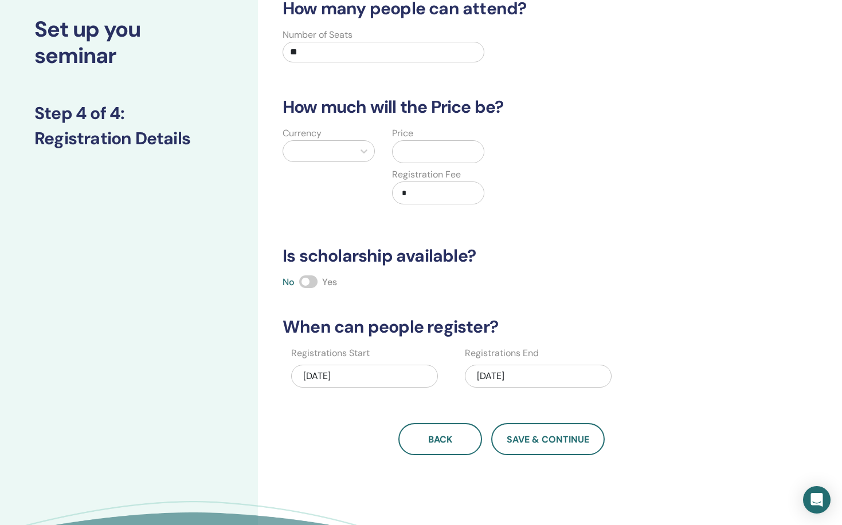
type input "*"
type input "**"
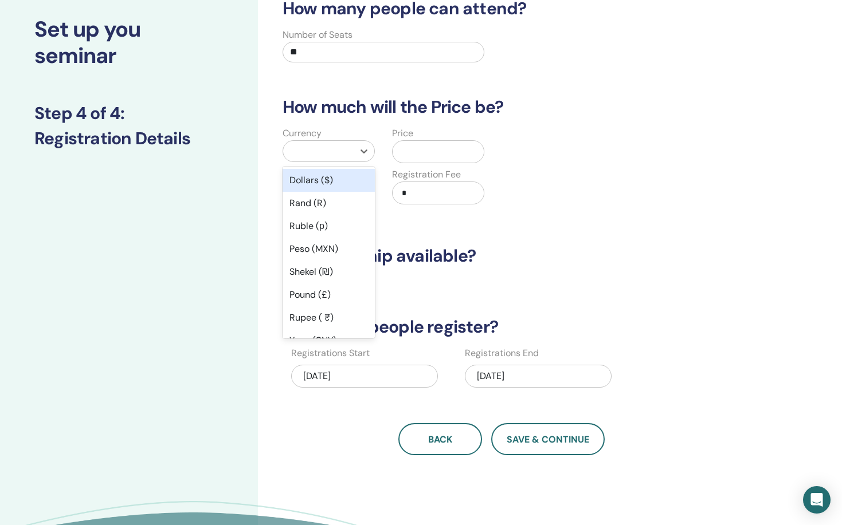
click at [308, 154] on div at bounding box center [318, 151] width 59 height 16
click at [312, 180] on div "Dollars ($)" at bounding box center [328, 180] width 92 height 23
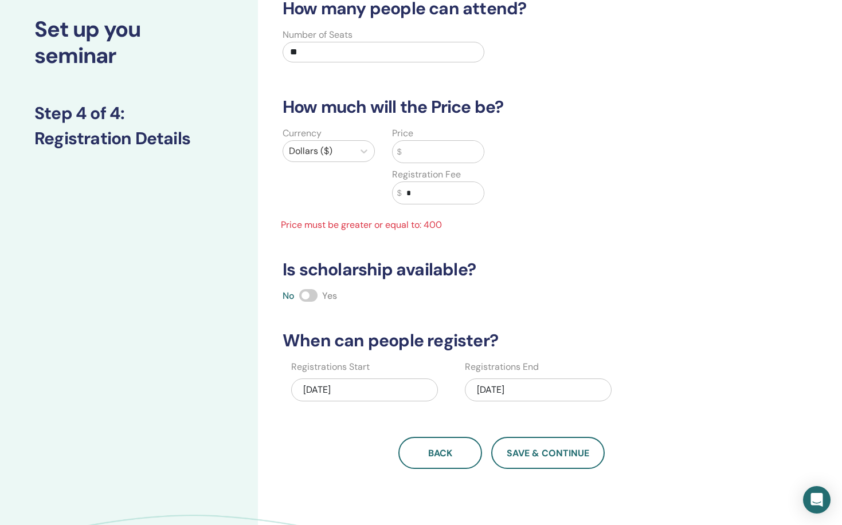
click at [438, 152] on input "text" at bounding box center [443, 152] width 82 height 22
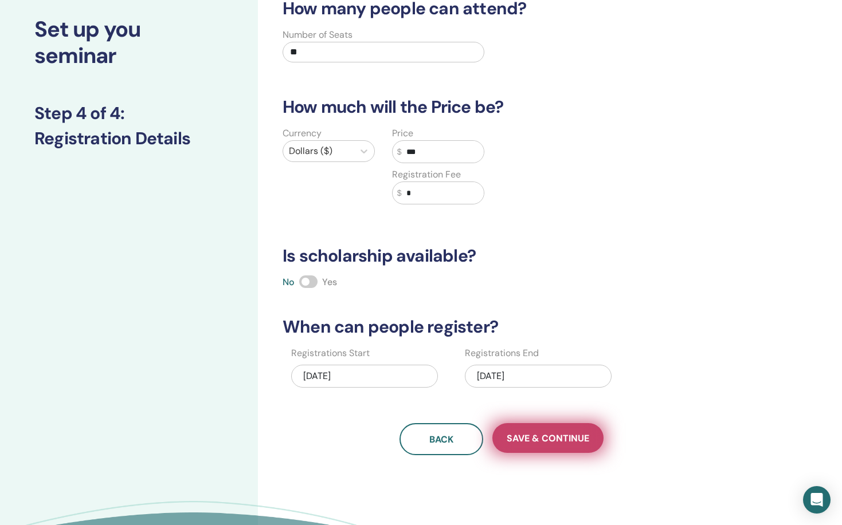
type input "***"
click at [531, 434] on span "Save & Continue" at bounding box center [547, 439] width 82 height 12
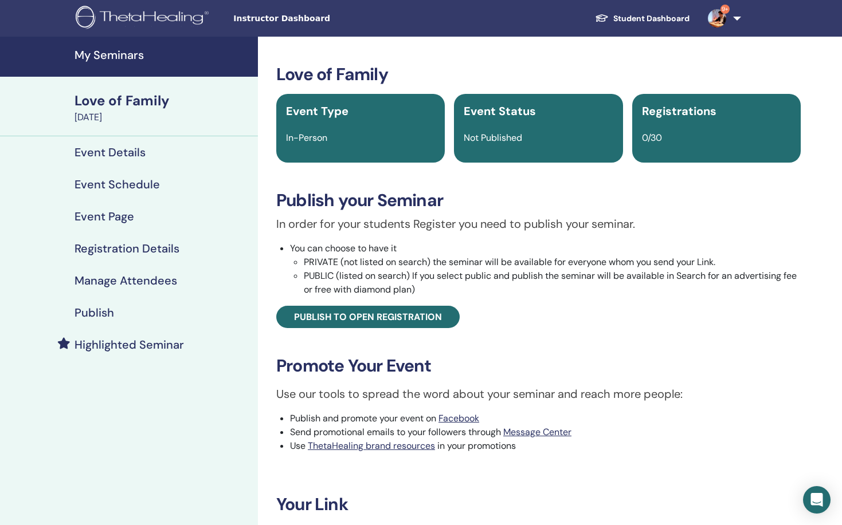
click at [187, 314] on div "Publish" at bounding box center [128, 313] width 239 height 14
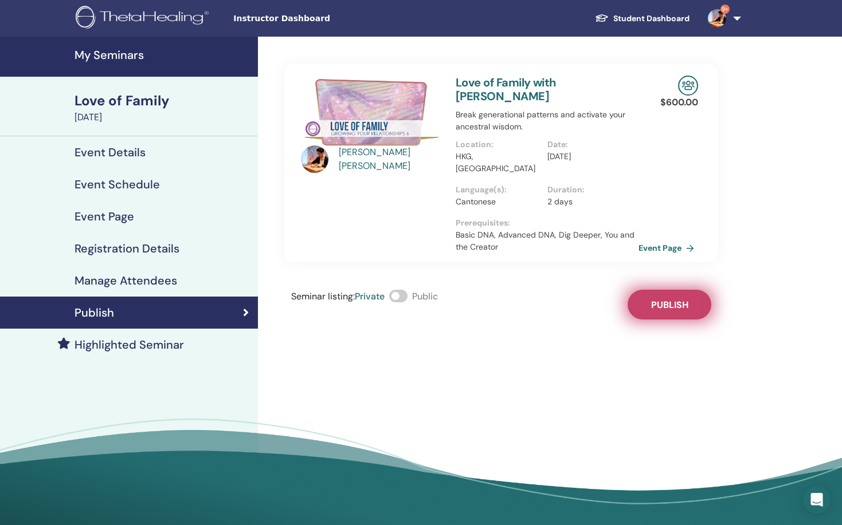
click at [659, 299] on span "Publish" at bounding box center [669, 305] width 37 height 12
click at [658, 239] on link "Event Page" at bounding box center [670, 247] width 60 height 17
click at [98, 49] on h4 "My Seminars" at bounding box center [162, 55] width 176 height 14
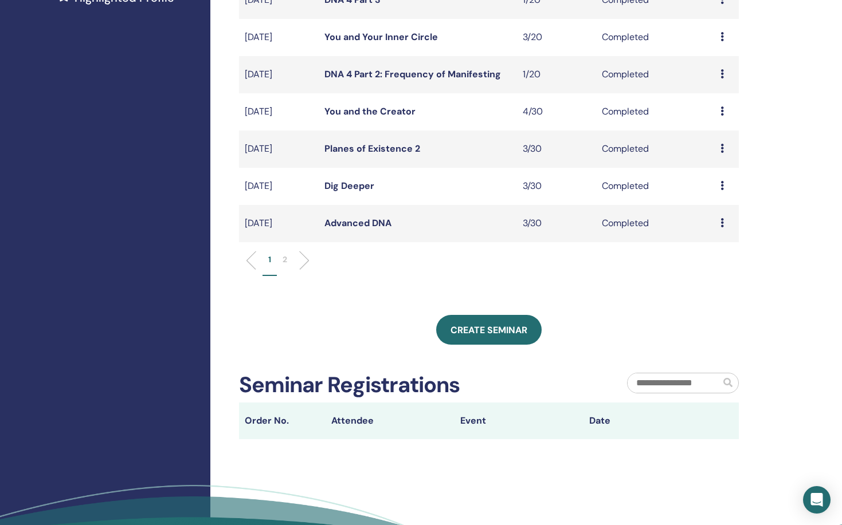
scroll to position [552, 0]
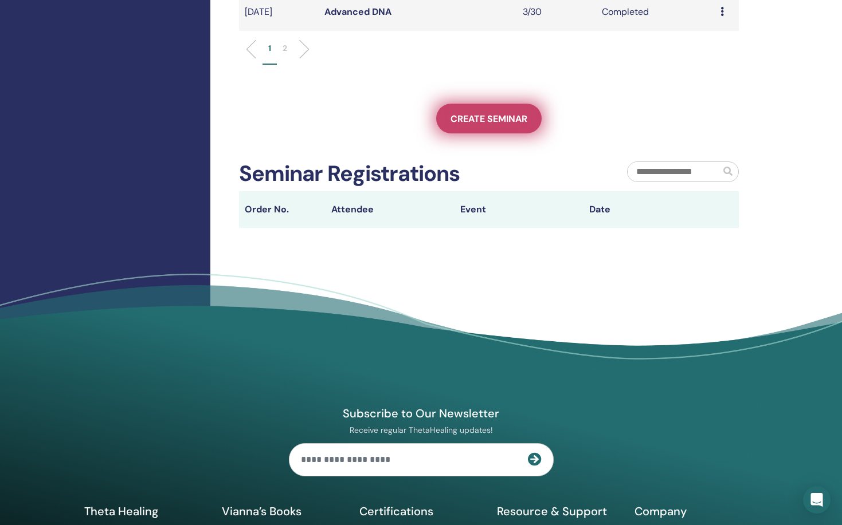
click at [530, 120] on link "Create seminar" at bounding box center [488, 119] width 105 height 30
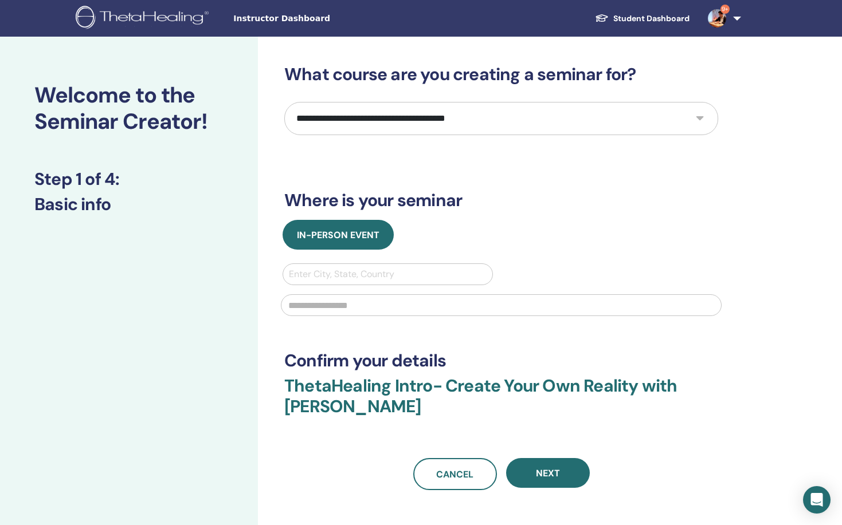
select select "****"
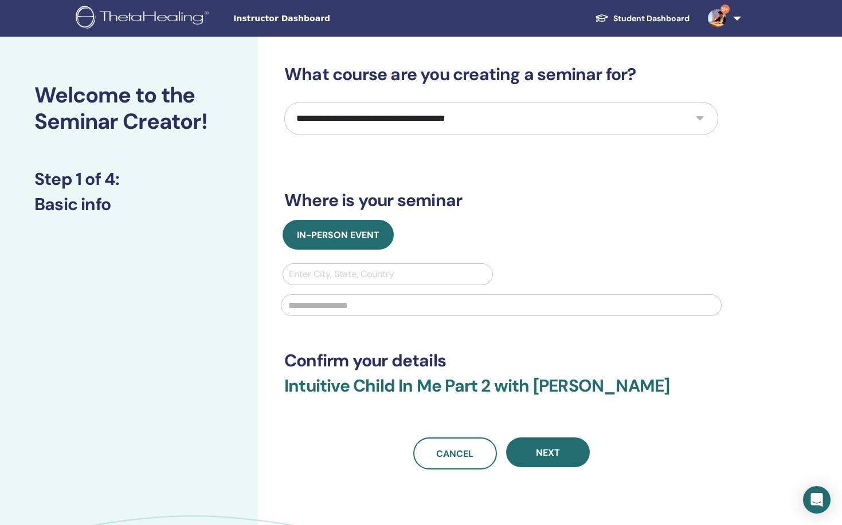
click at [403, 273] on div at bounding box center [388, 274] width 198 height 16
type input "****"
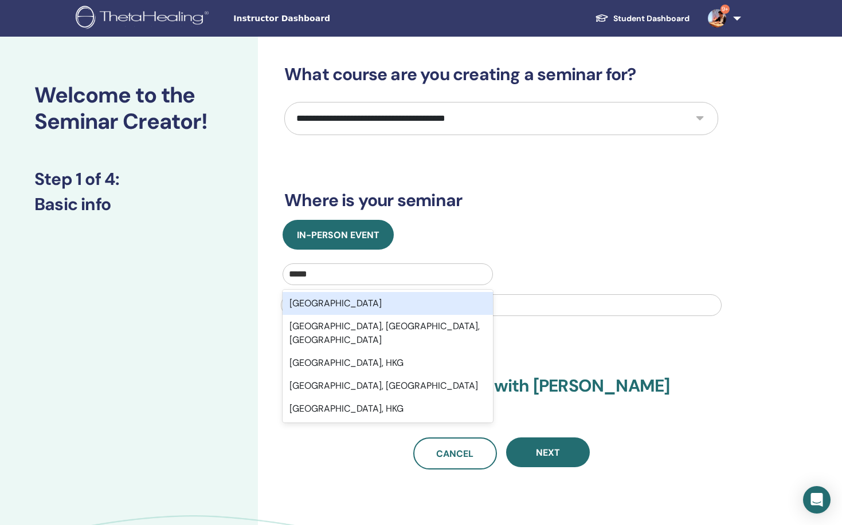
click at [401, 299] on div "Hong Kong" at bounding box center [387, 303] width 210 height 23
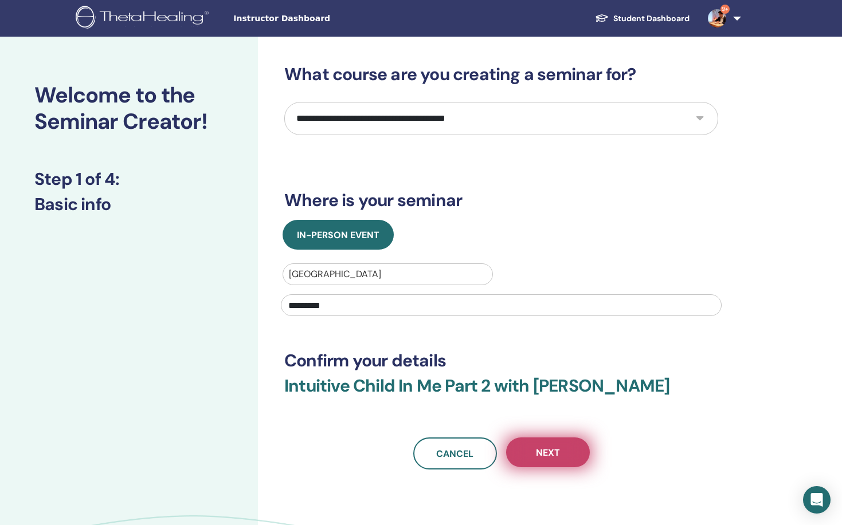
type input "*********"
click at [542, 455] on span "Next" at bounding box center [548, 453] width 24 height 12
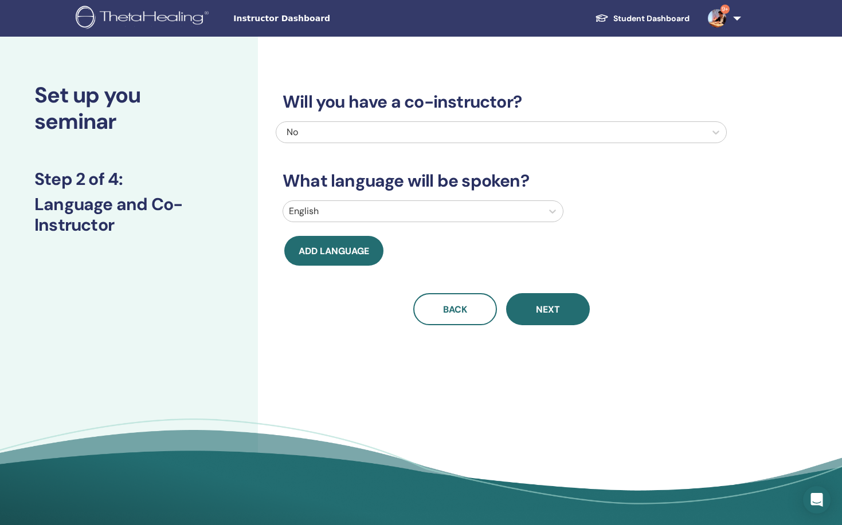
click at [386, 214] on div at bounding box center [412, 211] width 247 height 16
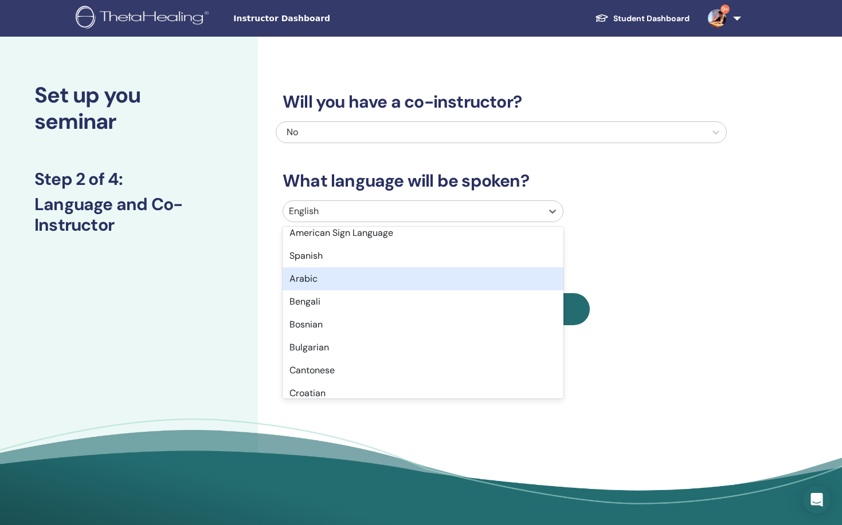
scroll to position [153, 0]
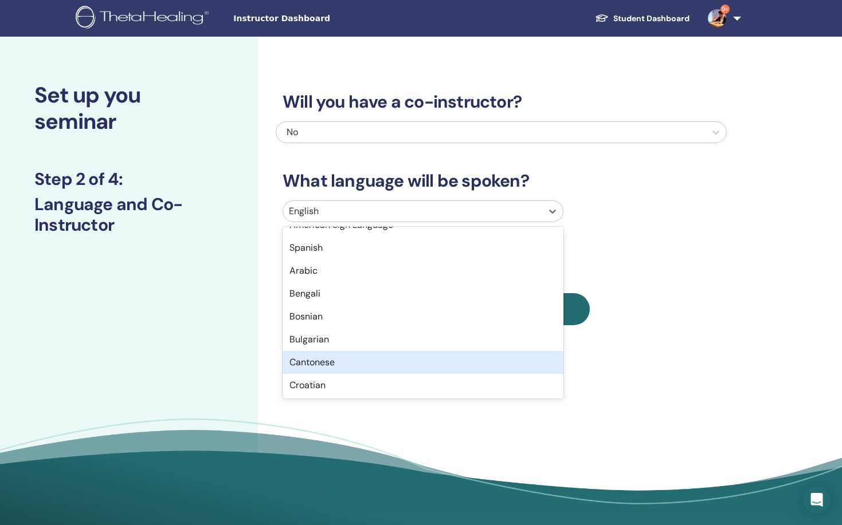
click at [352, 360] on div "Cantonese" at bounding box center [422, 362] width 281 height 23
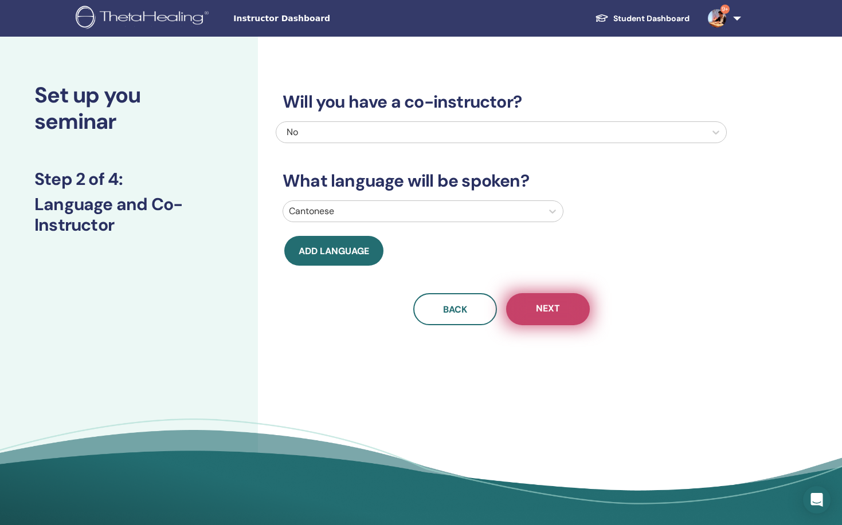
click at [540, 316] on button "Next" at bounding box center [548, 309] width 84 height 32
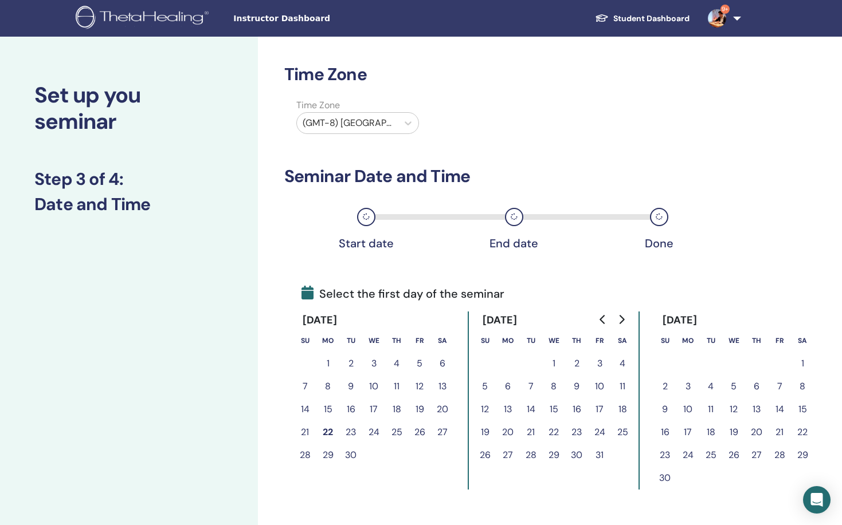
click at [530, 457] on button "28" at bounding box center [530, 455] width 23 height 23
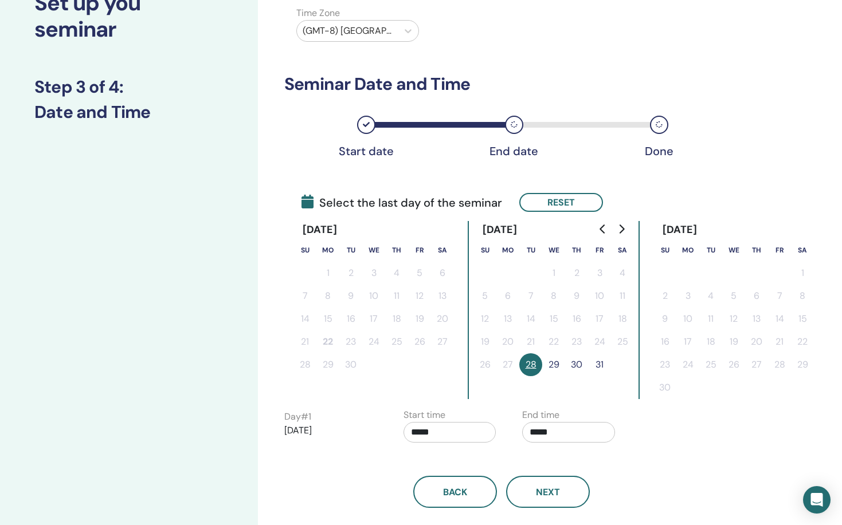
scroll to position [90, 0]
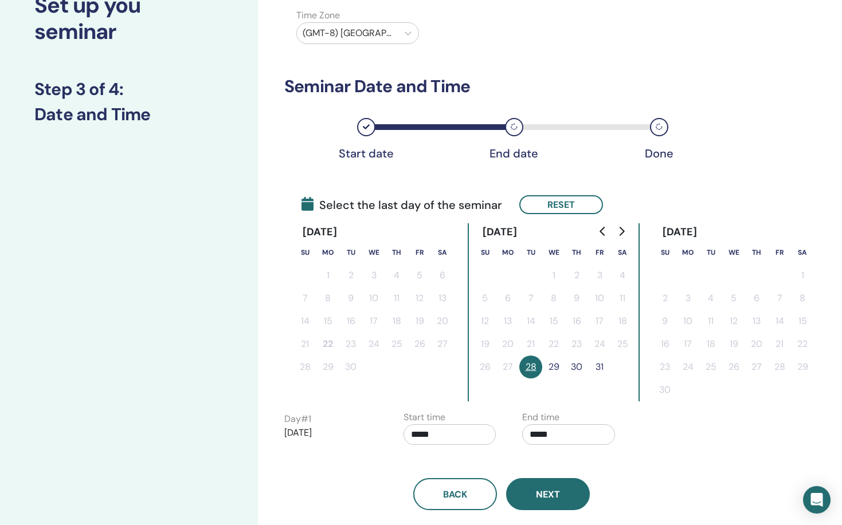
click at [545, 500] on span "Next" at bounding box center [548, 495] width 24 height 12
click at [555, 493] on span "Next" at bounding box center [548, 495] width 24 height 12
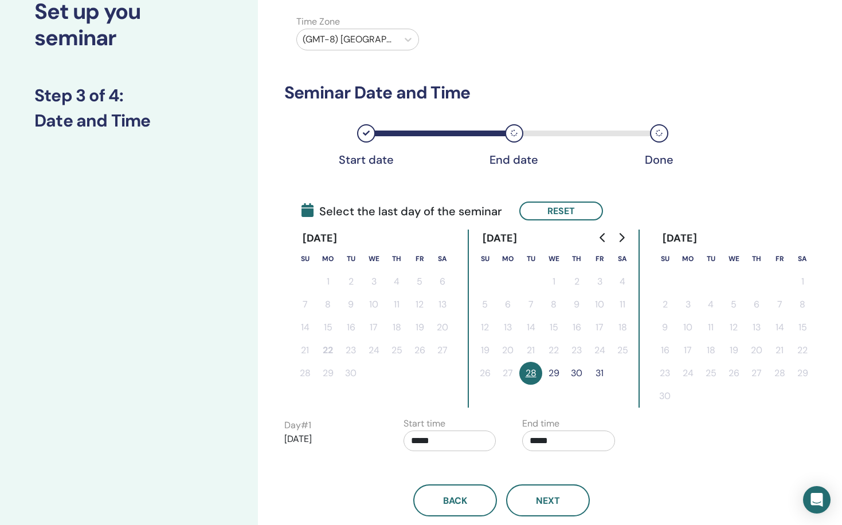
scroll to position [103, 0]
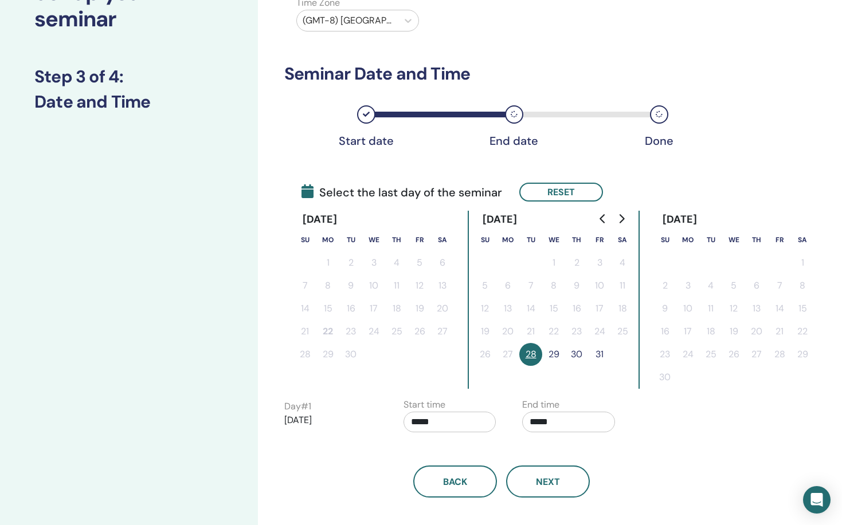
click at [532, 361] on button "28" at bounding box center [530, 354] width 23 height 23
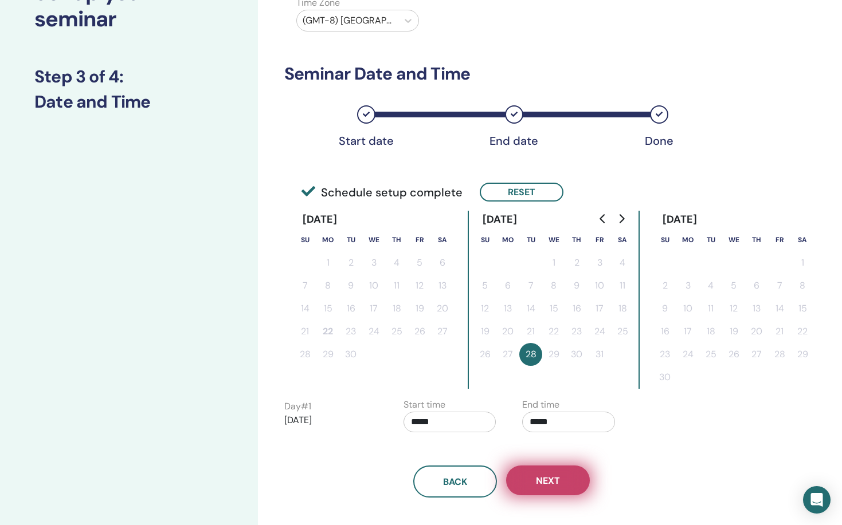
click at [538, 479] on span "Next" at bounding box center [548, 481] width 24 height 12
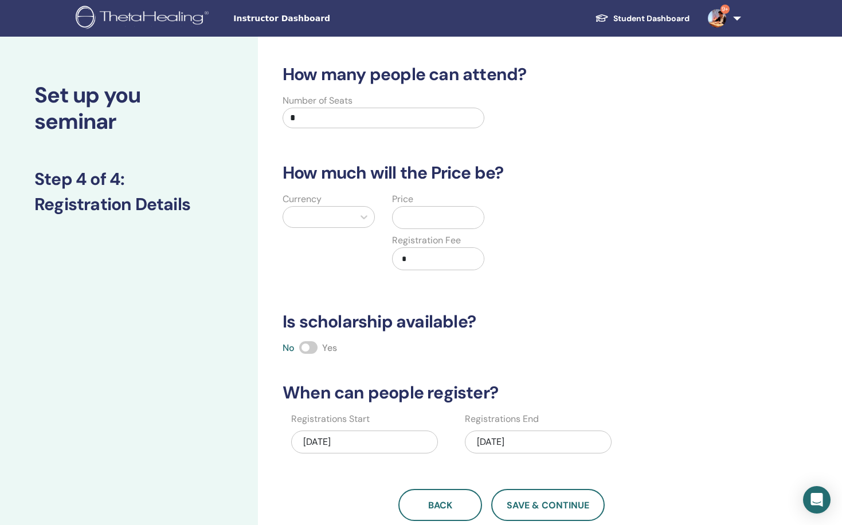
scroll to position [0, 0]
click at [388, 107] on div "Number of Seats *" at bounding box center [383, 114] width 202 height 41
click at [386, 119] on input "*" at bounding box center [383, 118] width 202 height 21
type input "**"
click at [336, 212] on div at bounding box center [318, 217] width 59 height 16
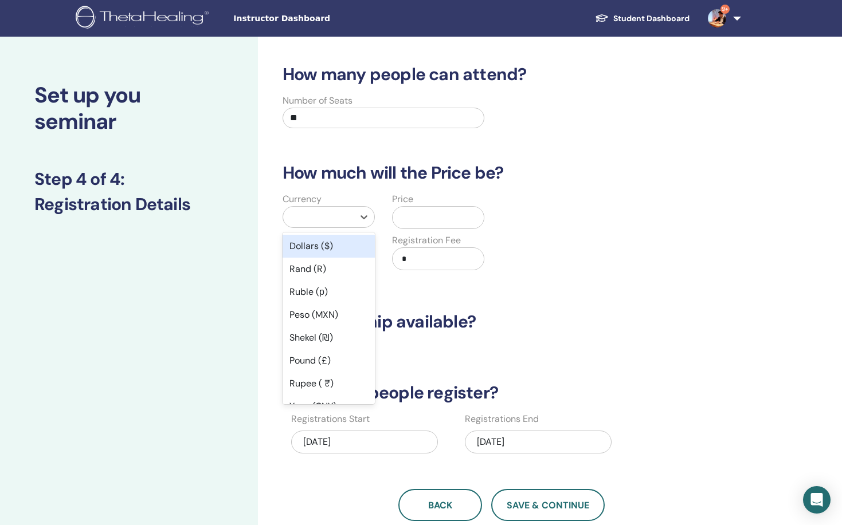
click at [331, 242] on div "Dollars ($)" at bounding box center [328, 246] width 92 height 23
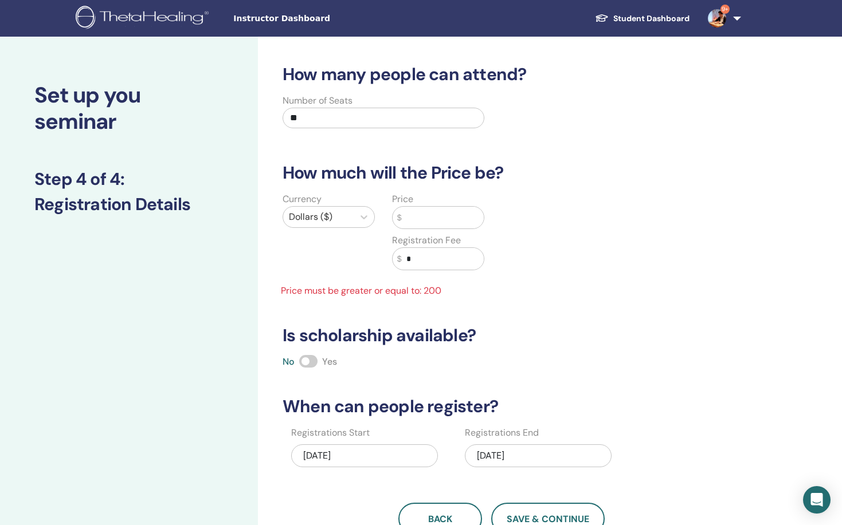
click at [435, 222] on input "text" at bounding box center [443, 218] width 82 height 22
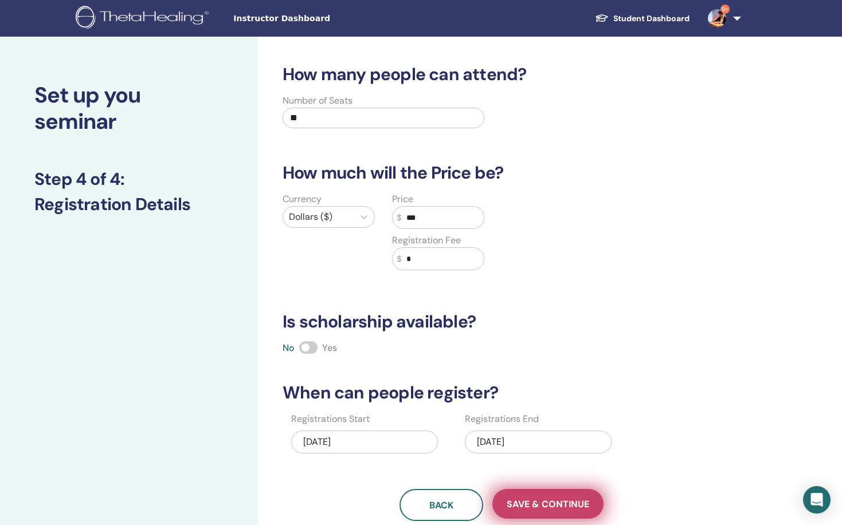
type input "***"
click at [543, 492] on button "Save & Continue" at bounding box center [547, 504] width 111 height 30
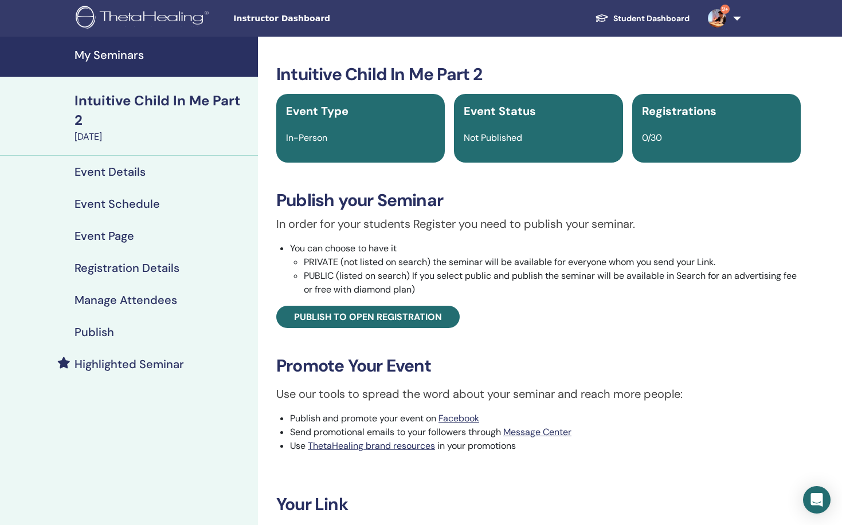
click at [97, 325] on h4 "Publish" at bounding box center [94, 332] width 40 height 14
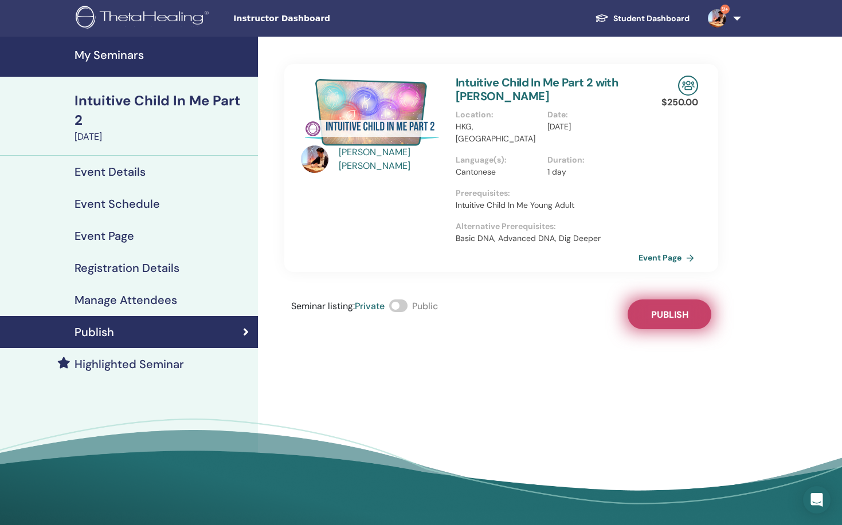
click at [661, 309] on span "Publish" at bounding box center [669, 315] width 37 height 12
click at [663, 249] on link "Event Page" at bounding box center [670, 257] width 60 height 17
